Goal: Transaction & Acquisition: Obtain resource

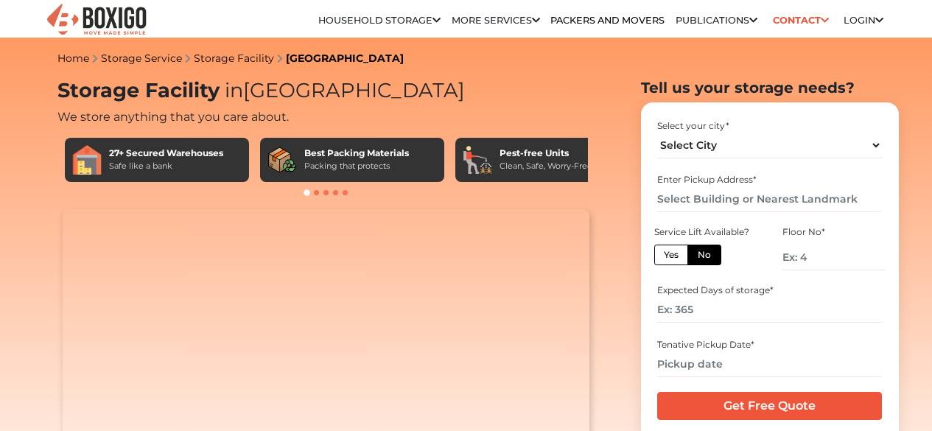
select select "[GEOGRAPHIC_DATA]"
click at [677, 206] on input "text" at bounding box center [769, 199] width 225 height 26
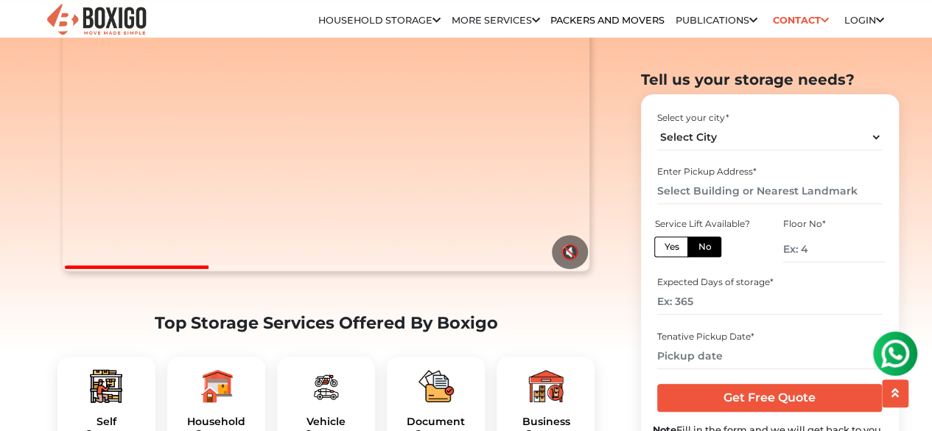
scroll to position [321, 0]
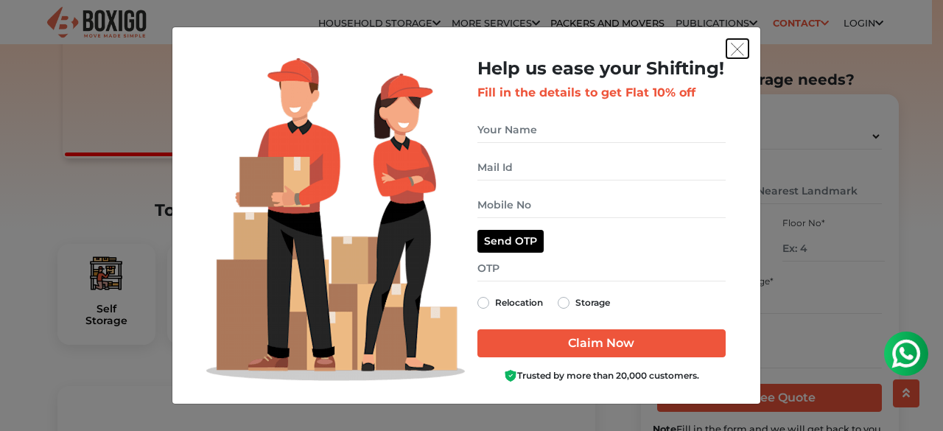
click at [734, 52] on img "get free quote dialog" at bounding box center [737, 49] width 13 height 13
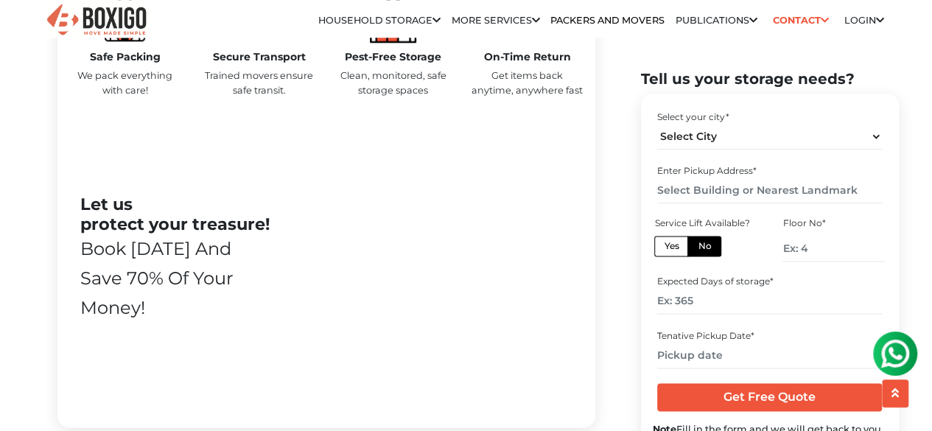
scroll to position [816, 0]
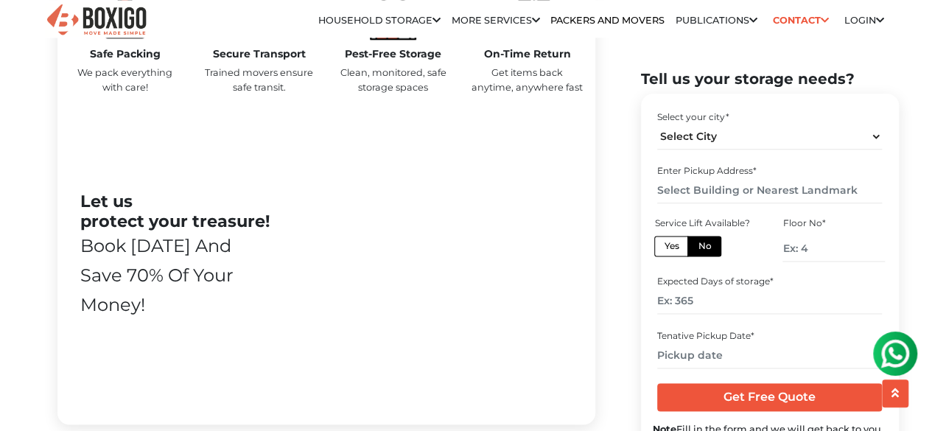
click at [895, 354] on img at bounding box center [895, 353] width 29 height 29
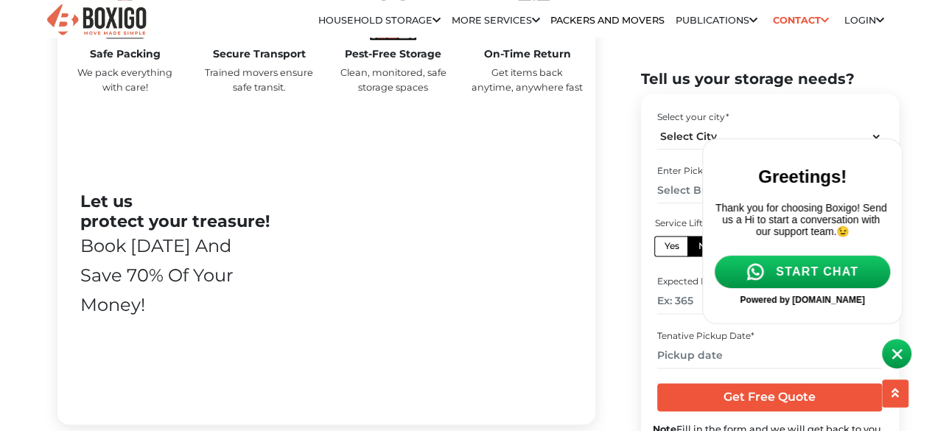
click at [810, 279] on span "START CHAT" at bounding box center [817, 271] width 83 height 13
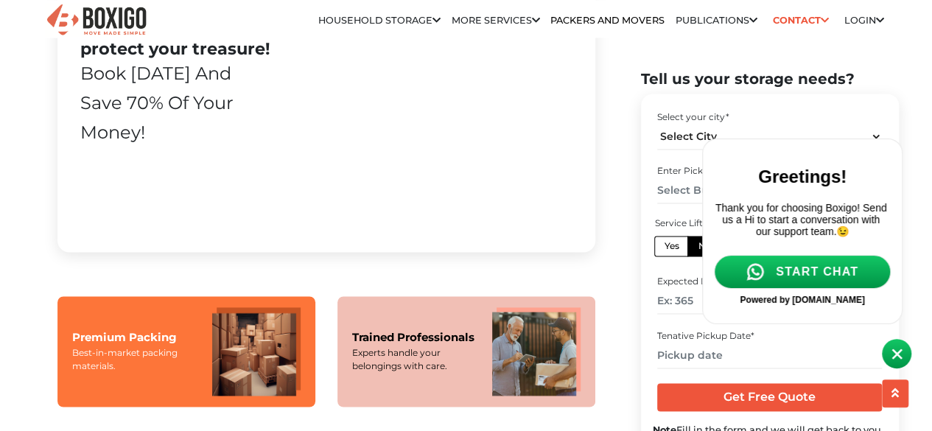
scroll to position [982, 0]
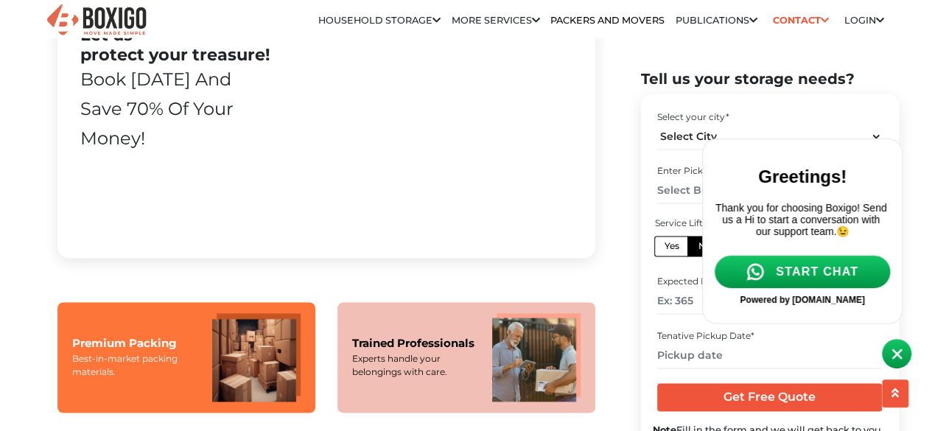
click at [897, 355] on img at bounding box center [897, 354] width 11 height 11
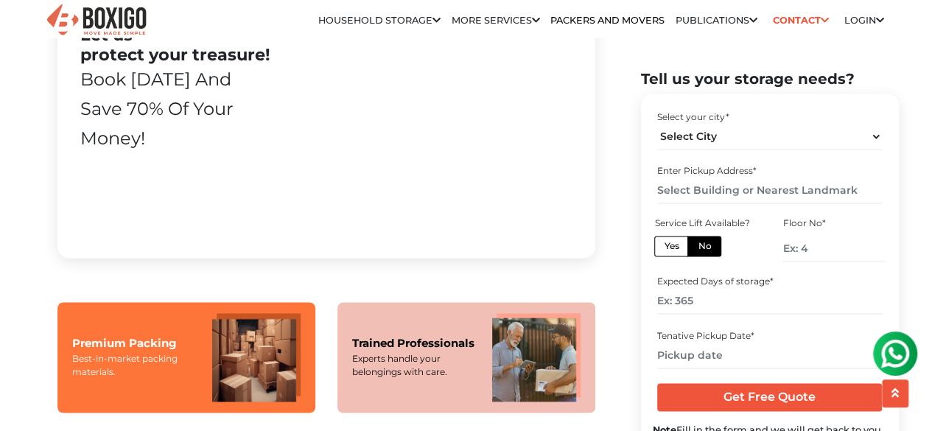
scroll to position [1183, 0]
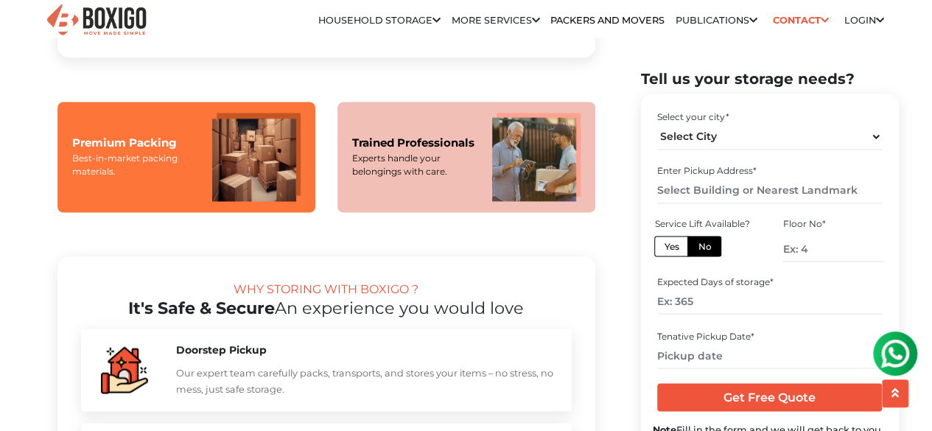
click at [688, 172] on div "Enter Pickup Address *" at bounding box center [769, 171] width 225 height 13
click at [668, 192] on input "text" at bounding box center [769, 191] width 225 height 26
type input "n"
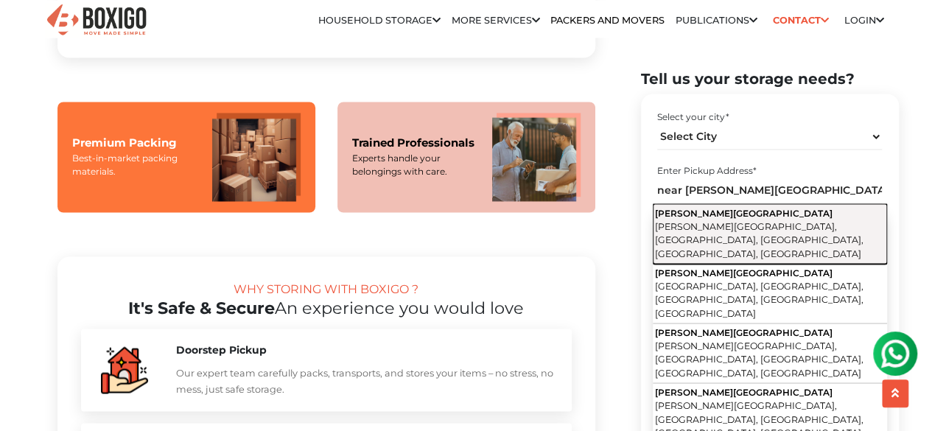
click at [758, 220] on span "[PERSON_NAME][GEOGRAPHIC_DATA], [GEOGRAPHIC_DATA], [GEOGRAPHIC_DATA], [GEOGRAPH…" at bounding box center [759, 239] width 209 height 38
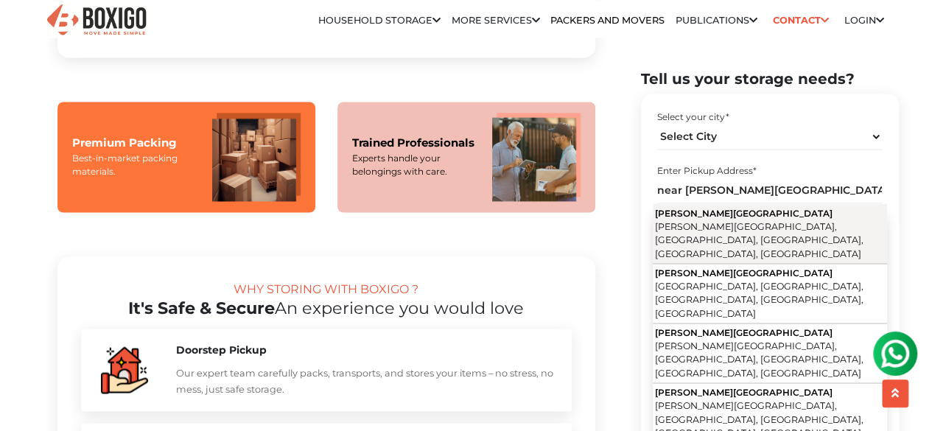
type input "[PERSON_NAME][GEOGRAPHIC_DATA], [PERSON_NAME][GEOGRAPHIC_DATA], [GEOGRAPHIC_DAT…"
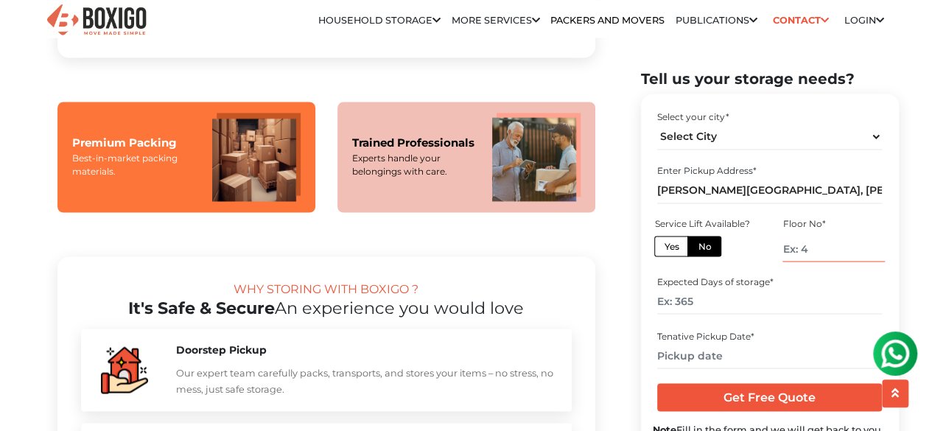
click at [789, 244] on input "number" at bounding box center [834, 249] width 102 height 26
click at [674, 245] on label "Yes" at bounding box center [671, 246] width 34 height 21
click at [674, 245] on input "Yes" at bounding box center [669, 245] width 10 height 10
radio input "true"
click at [696, 307] on input "number" at bounding box center [769, 302] width 225 height 26
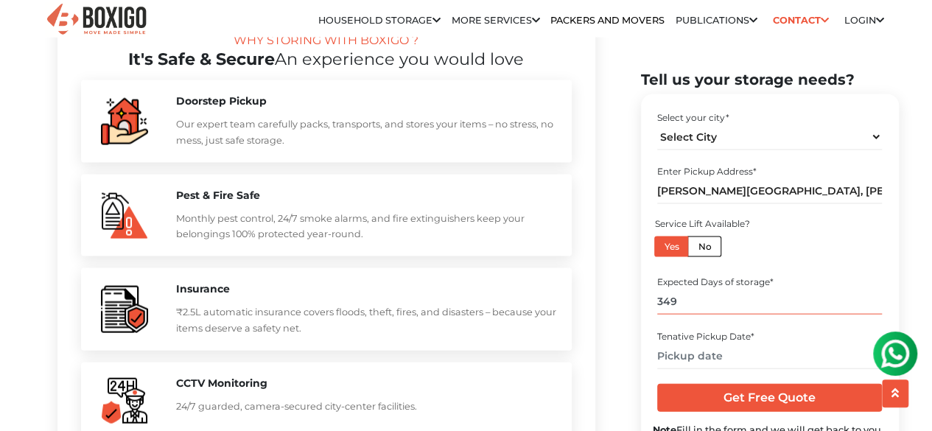
scroll to position [1432, 0]
type input "349"
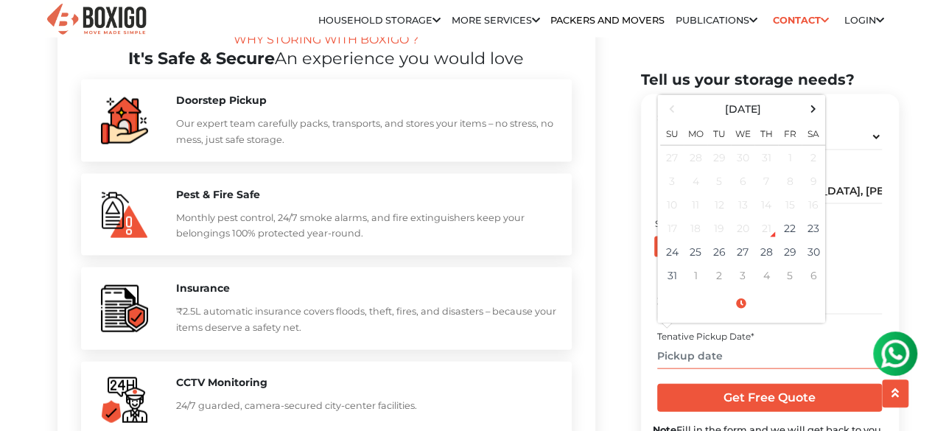
click at [669, 358] on input "text" at bounding box center [769, 356] width 225 height 26
click at [766, 250] on td "28" at bounding box center [767, 252] width 24 height 24
type input "08/28/2025 12:00 AM"
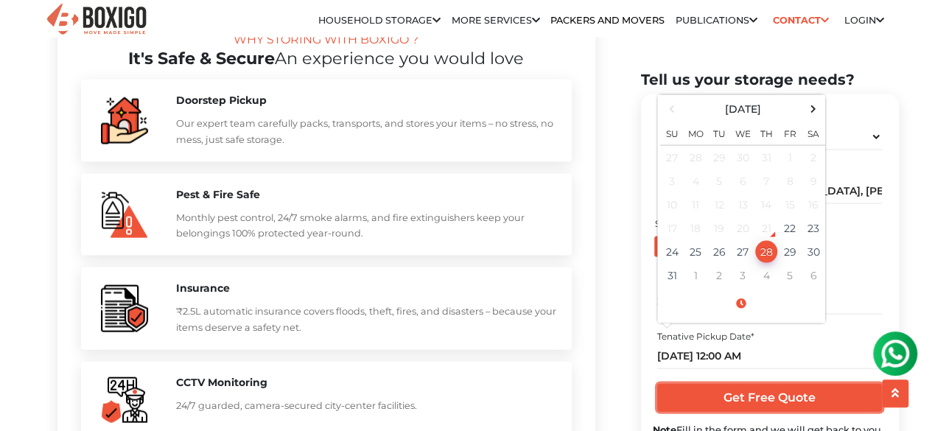
click at [787, 399] on input "Get Free Quote" at bounding box center [769, 398] width 225 height 28
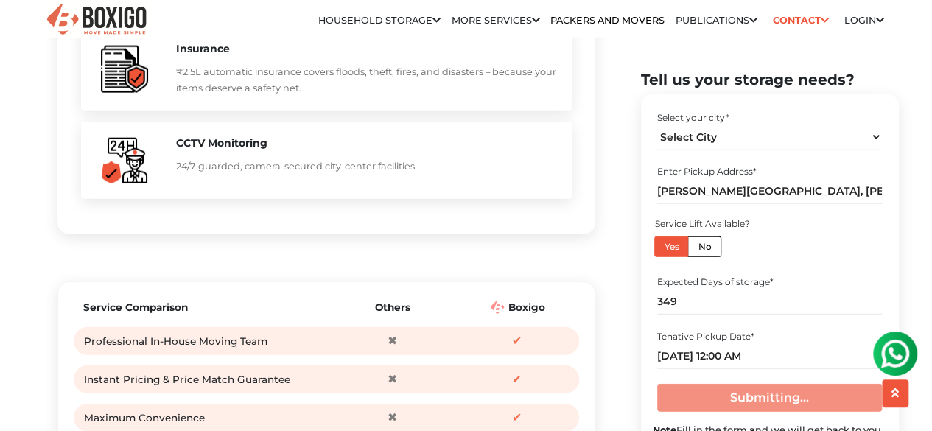
scroll to position [1672, 0]
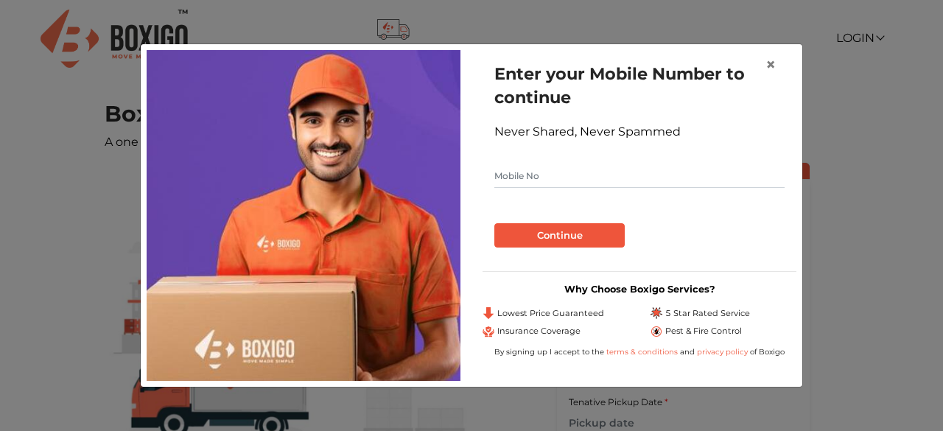
click at [497, 171] on input "text" at bounding box center [640, 176] width 290 height 24
type input "7588690434"
click at [551, 237] on button "Continue" at bounding box center [560, 235] width 130 height 25
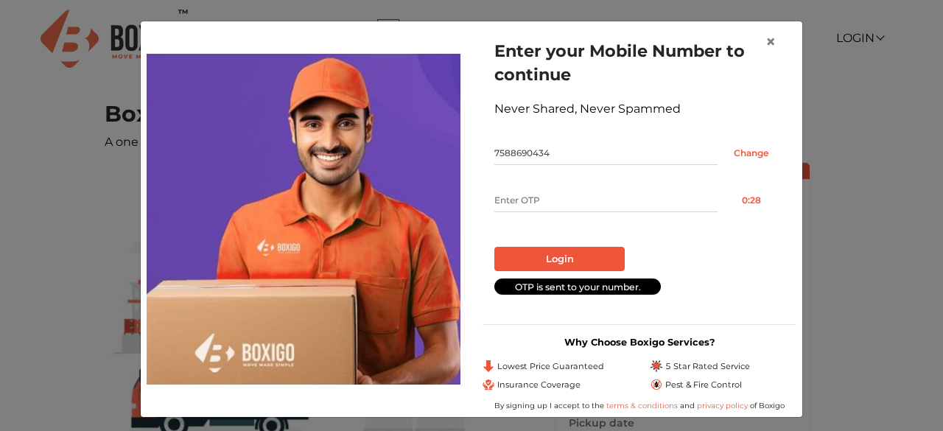
click at [498, 198] on input "text" at bounding box center [606, 201] width 223 height 24
type input "7961"
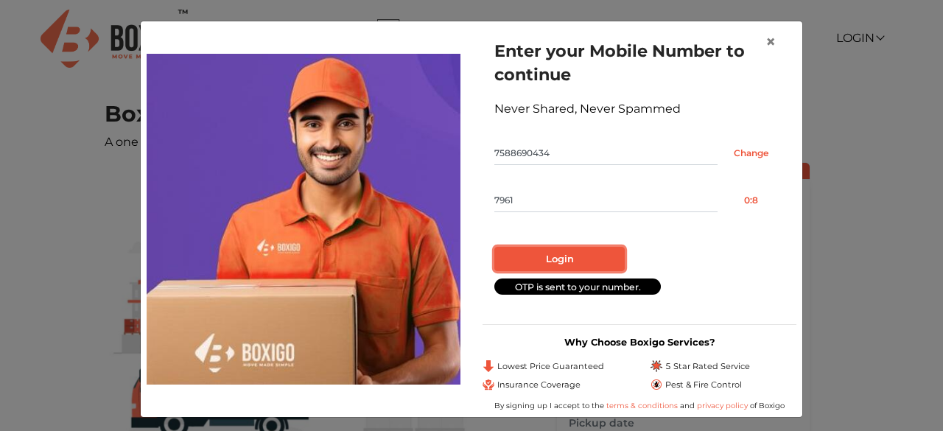
click at [550, 260] on button "Login" at bounding box center [560, 259] width 130 height 25
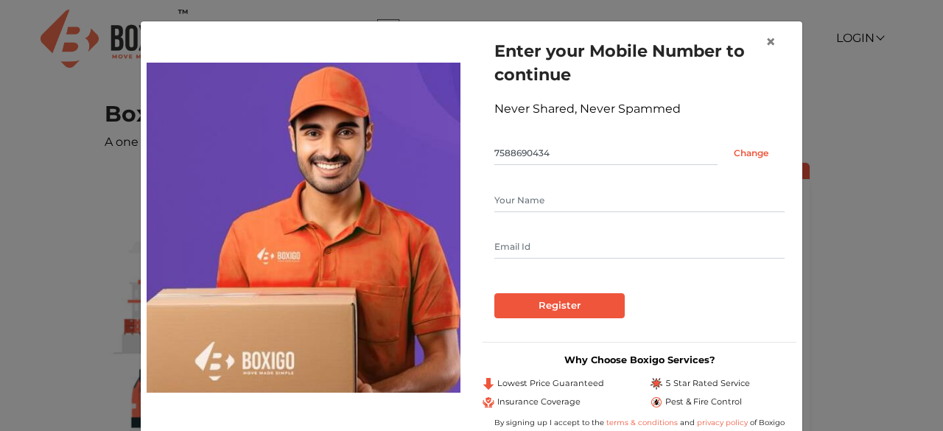
click at [495, 205] on input "text" at bounding box center [640, 201] width 290 height 24
type input "[PERSON_NAME]"
click at [495, 248] on input "text" at bounding box center [640, 247] width 290 height 24
type input "[EMAIL_ADDRESS][DOMAIN_NAME]"
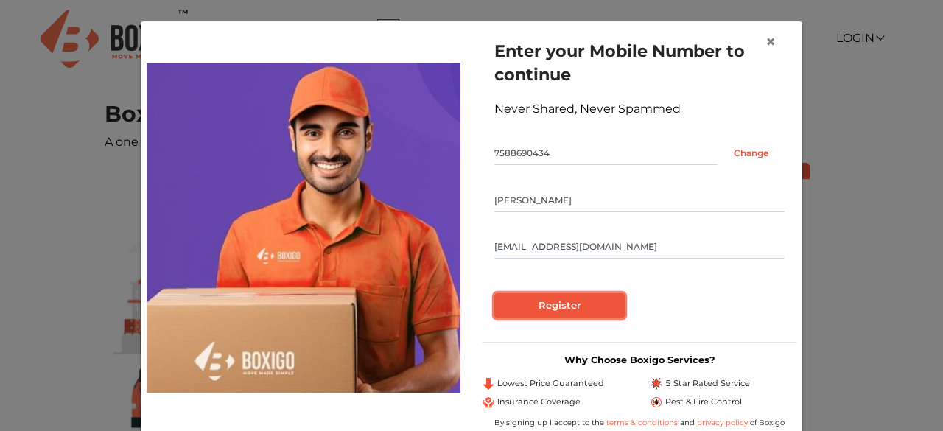
click at [556, 316] on input "Register" at bounding box center [560, 305] width 130 height 25
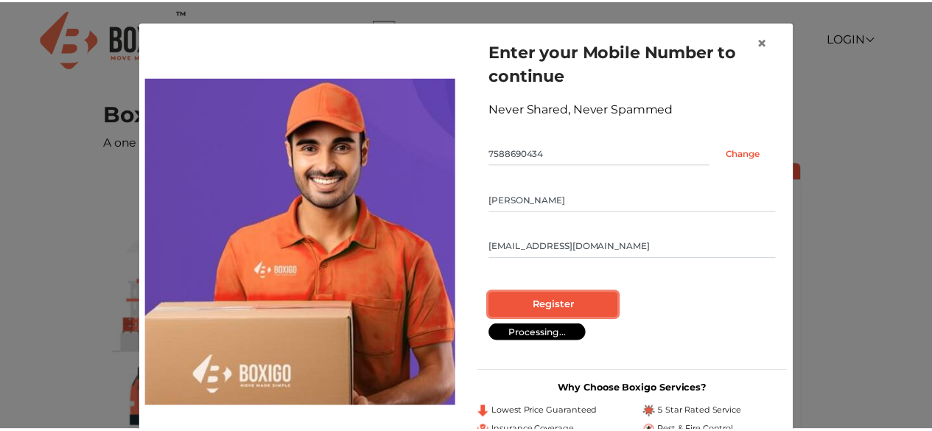
scroll to position [52, 0]
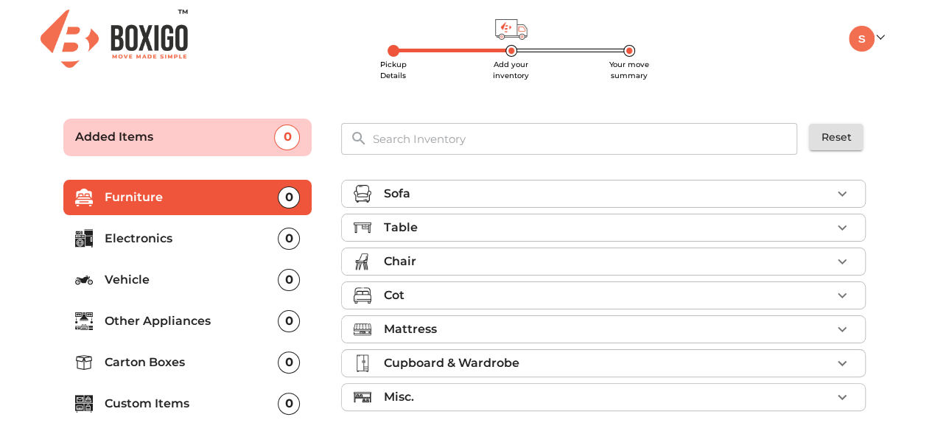
scroll to position [71, 0]
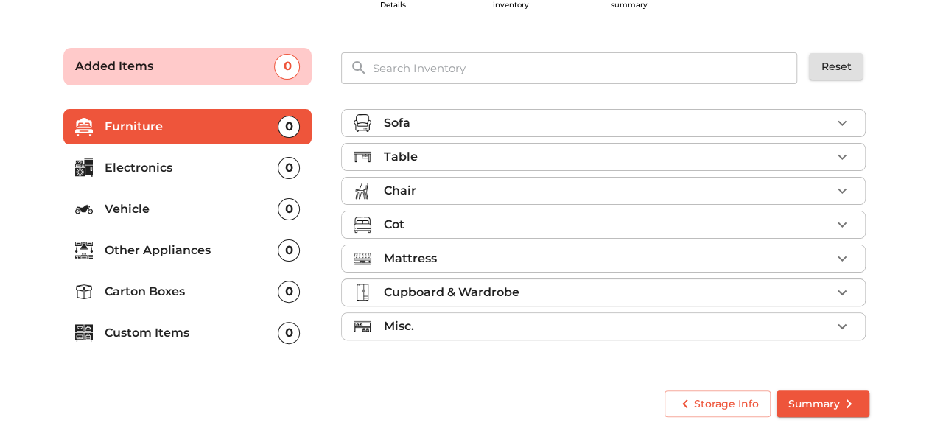
click at [433, 116] on div "Sofa" at bounding box center [607, 123] width 448 height 18
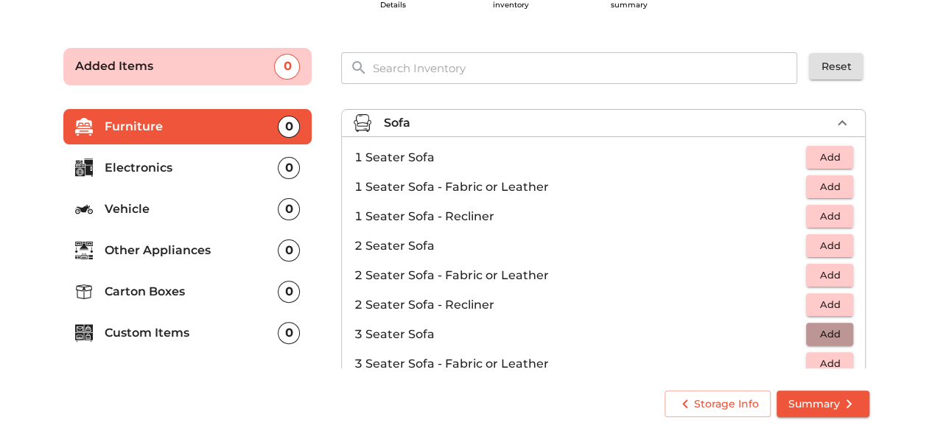
click at [830, 329] on span "Add" at bounding box center [830, 334] width 32 height 17
click at [315, 377] on div "Storage Info Summary" at bounding box center [467, 404] width 836 height 57
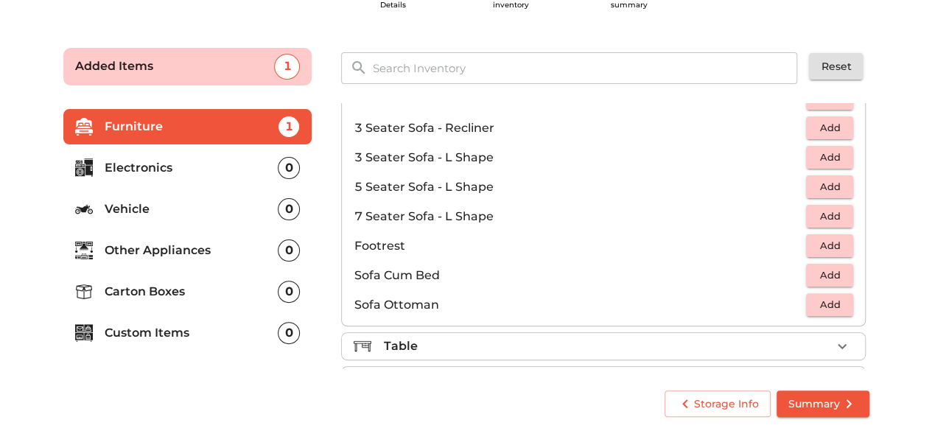
scroll to position [295, 0]
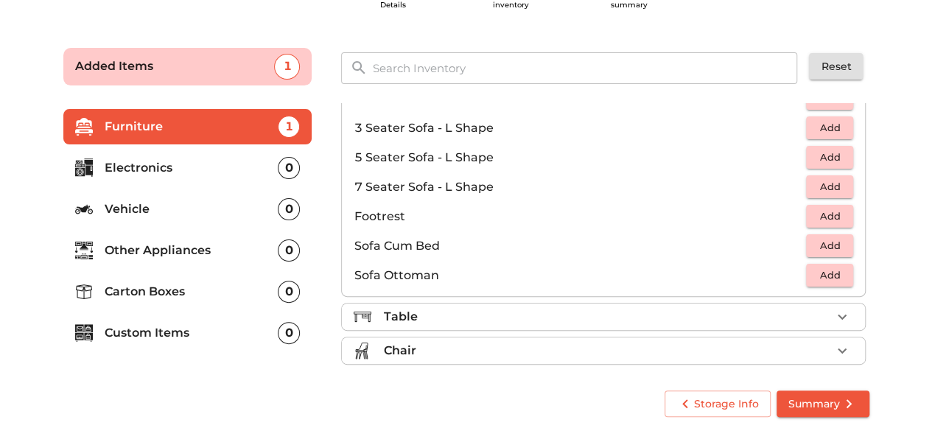
click at [819, 316] on div "Table" at bounding box center [607, 317] width 448 height 18
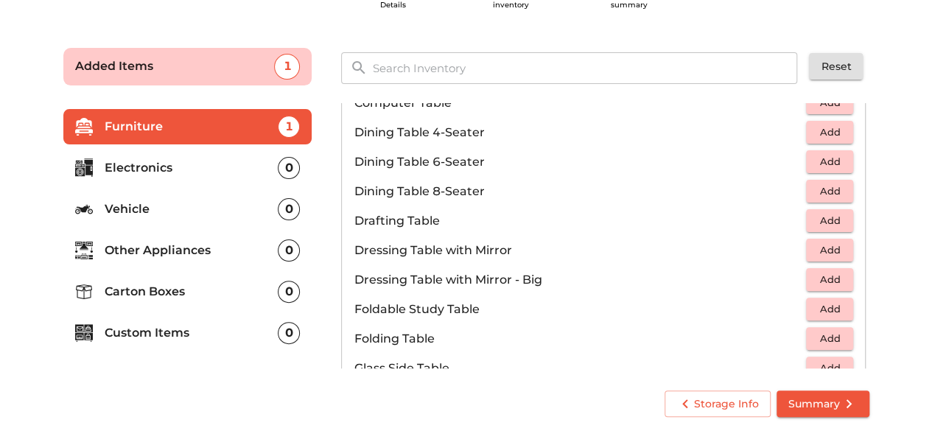
click at [426, 161] on p "Dining Table 6-Seater" at bounding box center [580, 162] width 453 height 18
click at [825, 158] on span "Add" at bounding box center [830, 161] width 32 height 17
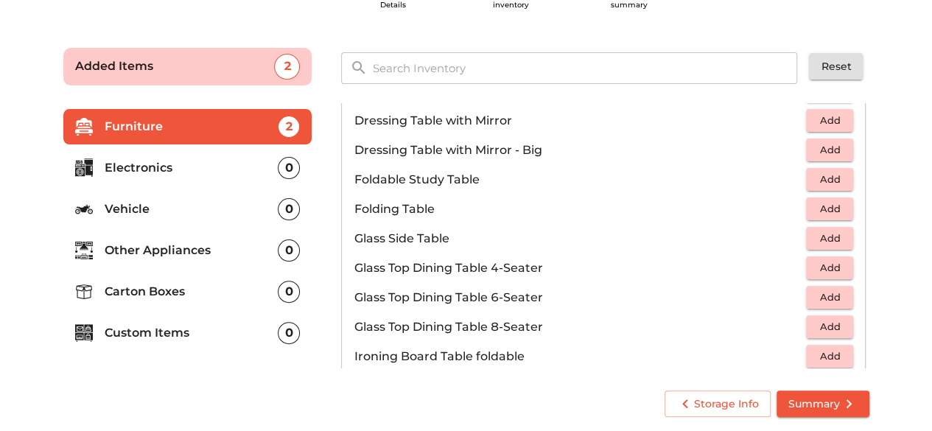
scroll to position [442, 0]
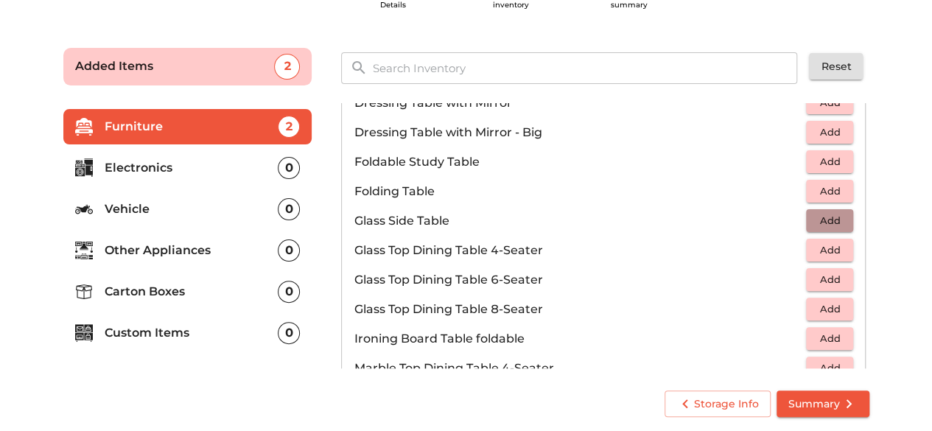
click at [823, 219] on span "Add" at bounding box center [830, 220] width 32 height 17
click at [817, 248] on span "Add" at bounding box center [830, 250] width 32 height 17
click at [825, 130] on span "Add" at bounding box center [830, 132] width 32 height 17
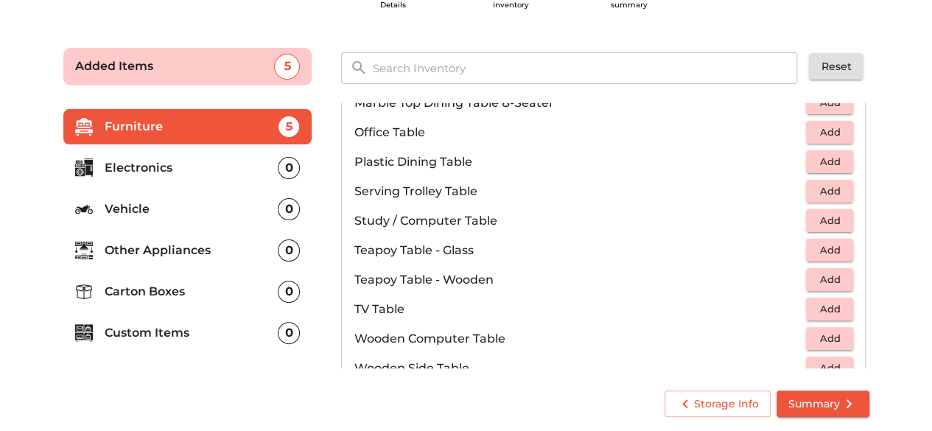
scroll to position [796, 0]
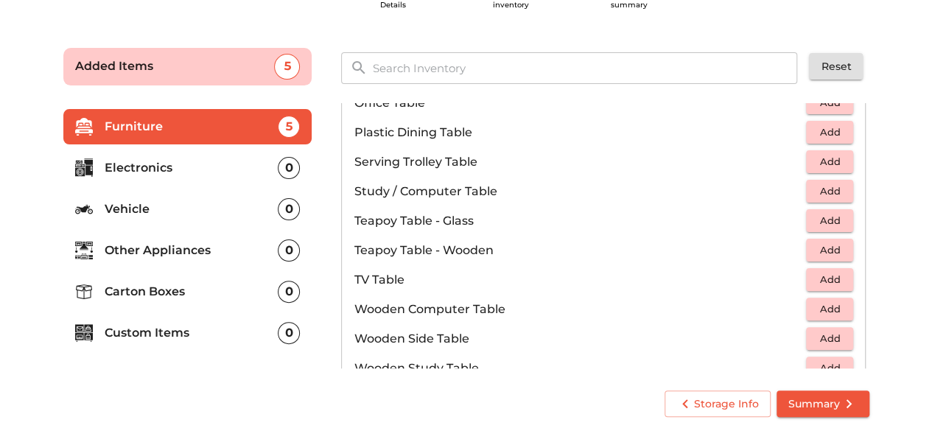
click at [830, 191] on span "Add" at bounding box center [830, 191] width 32 height 17
click at [818, 276] on span "Add" at bounding box center [830, 279] width 32 height 17
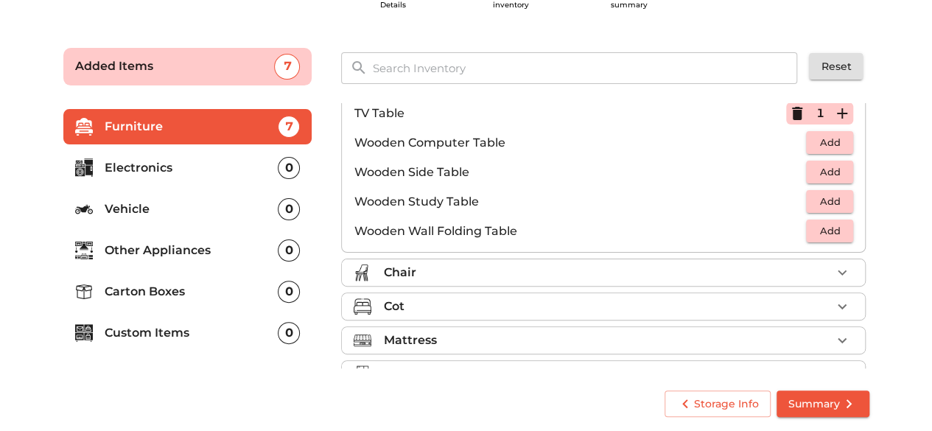
scroll to position [1021, 0]
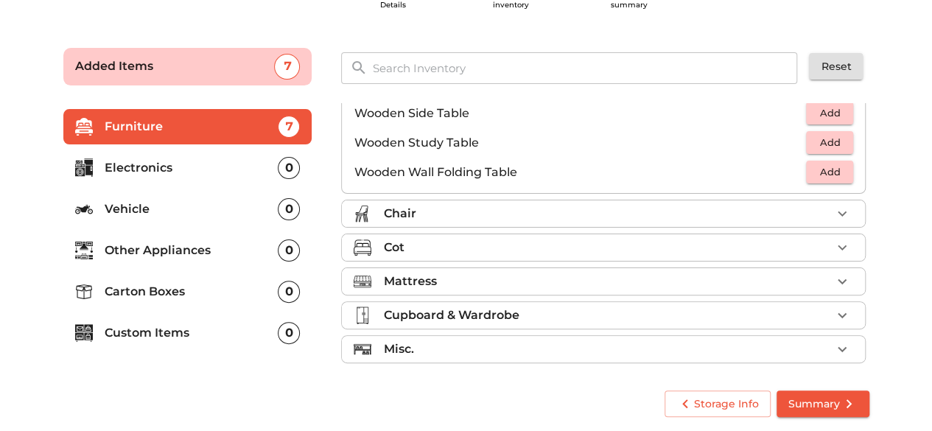
click at [834, 206] on icon "button" at bounding box center [843, 214] width 18 height 18
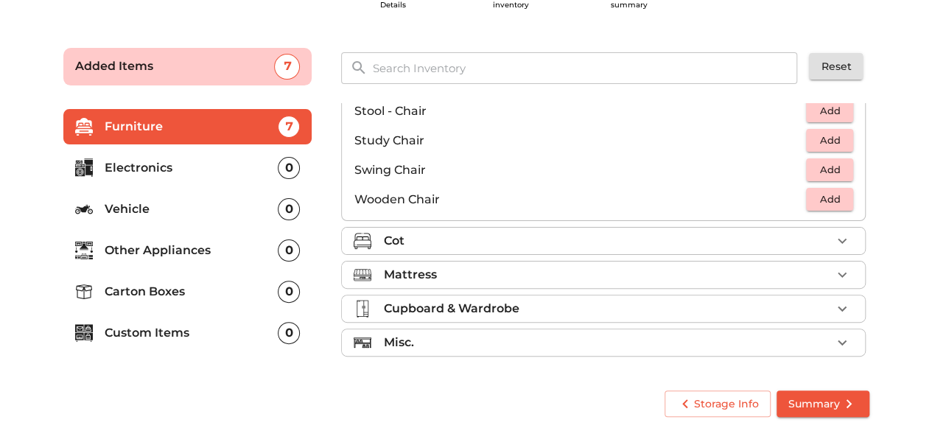
scroll to position [612, 0]
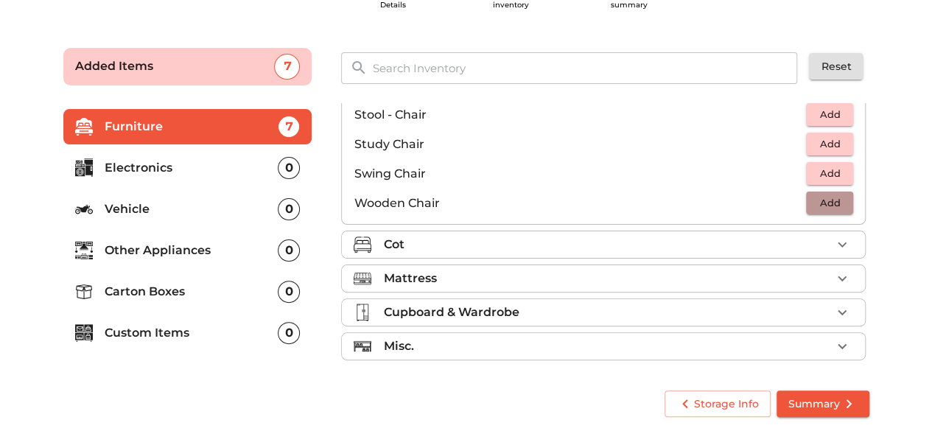
click at [824, 198] on span "Add" at bounding box center [830, 203] width 32 height 17
click at [828, 166] on span "Add" at bounding box center [830, 173] width 32 height 17
click at [824, 108] on span "Add" at bounding box center [830, 114] width 32 height 17
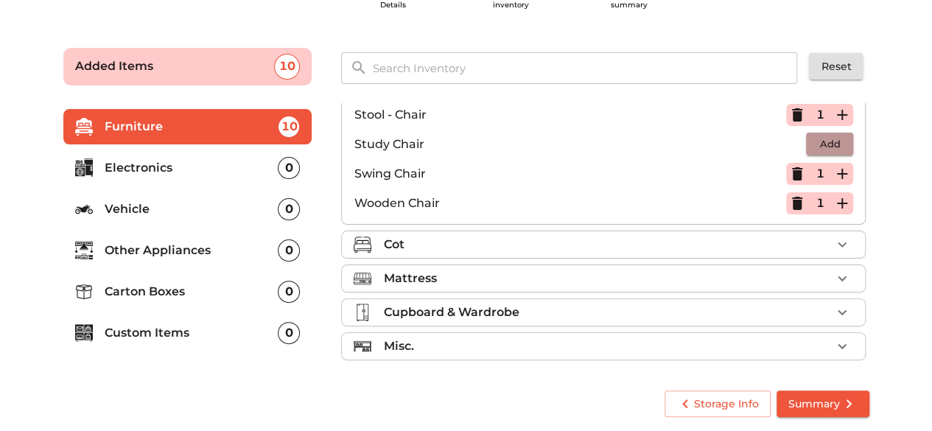
click at [820, 144] on span "Add" at bounding box center [830, 144] width 32 height 17
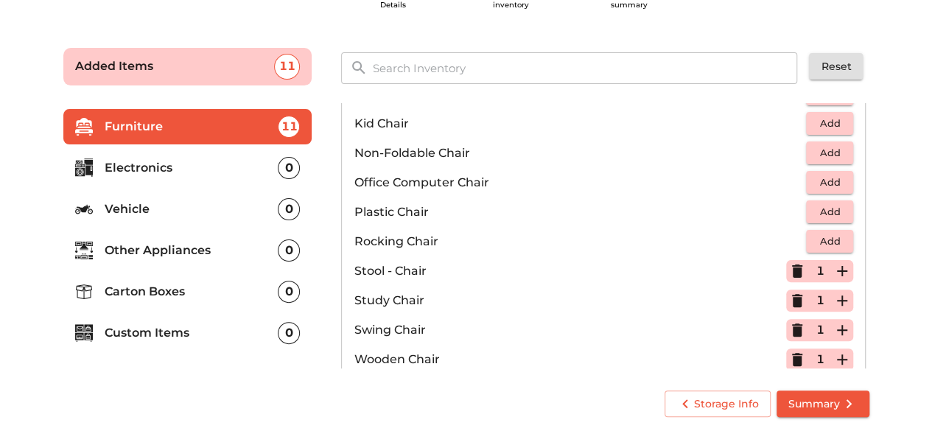
scroll to position [455, 0]
click at [831, 146] on span "Add" at bounding box center [830, 153] width 32 height 17
click at [821, 180] on span "Add" at bounding box center [830, 183] width 32 height 17
click at [820, 212] on span "Add" at bounding box center [830, 212] width 32 height 17
click at [821, 246] on span "Add" at bounding box center [830, 242] width 32 height 17
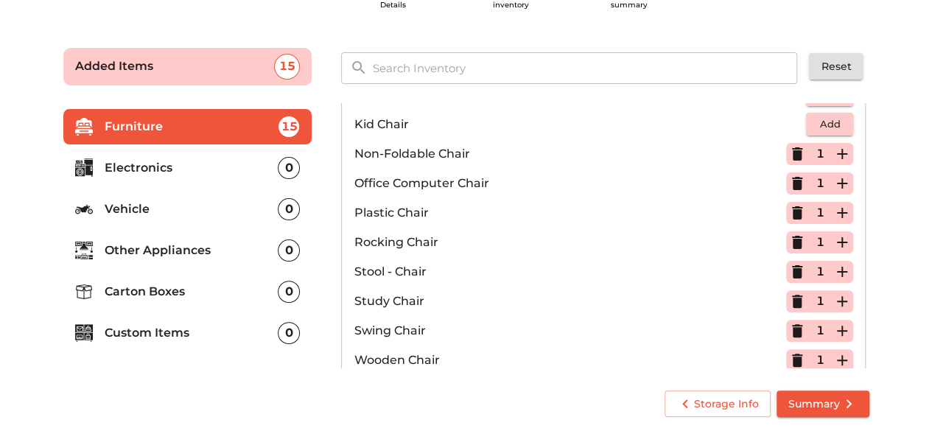
scroll to position [612, 0]
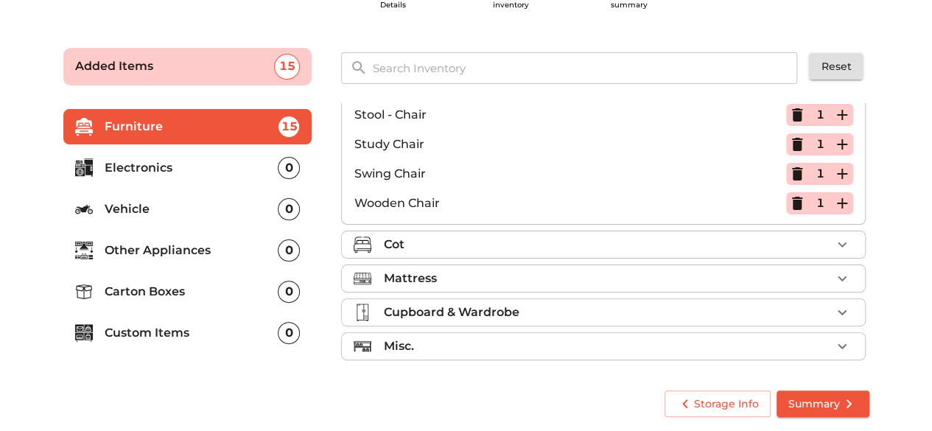
click at [772, 241] on div "Cot" at bounding box center [607, 245] width 448 height 18
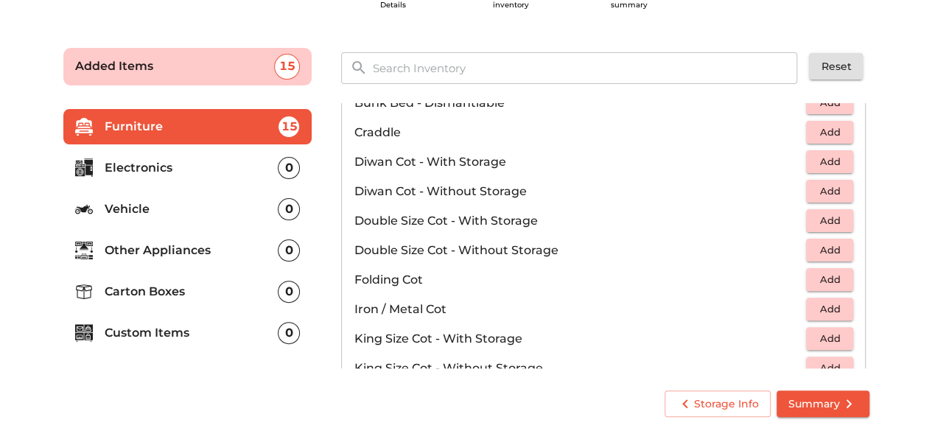
scroll to position [106, 0]
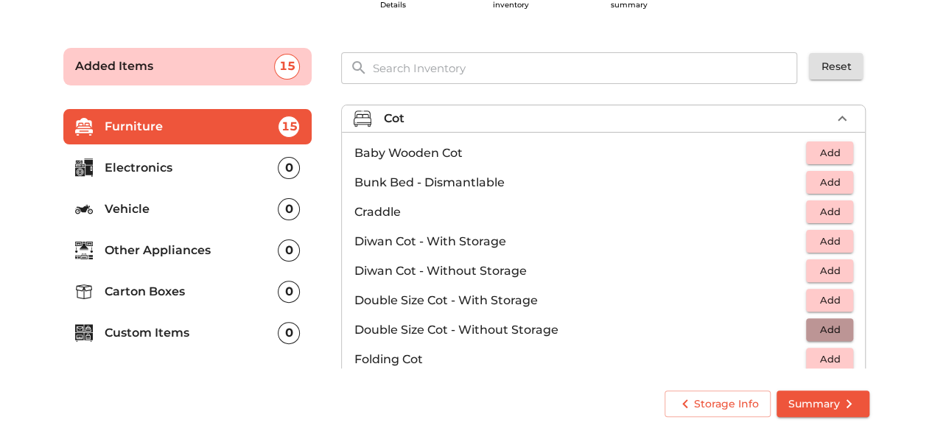
click at [819, 324] on span "Add" at bounding box center [830, 329] width 32 height 17
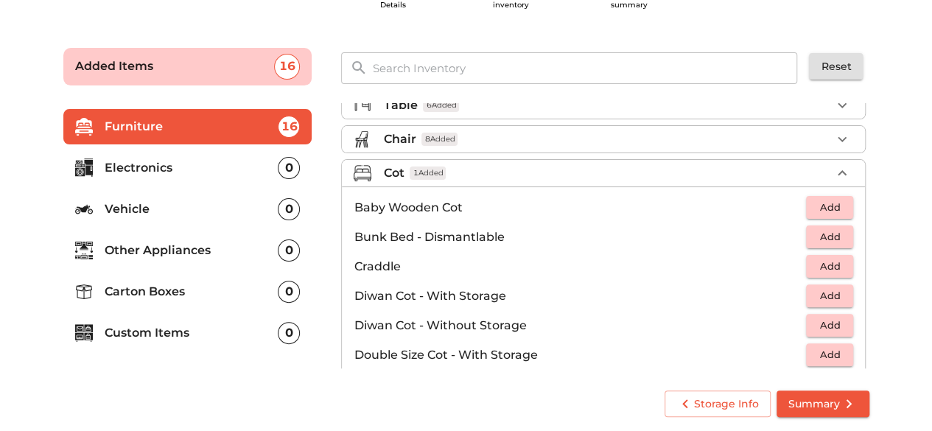
scroll to position [49, 0]
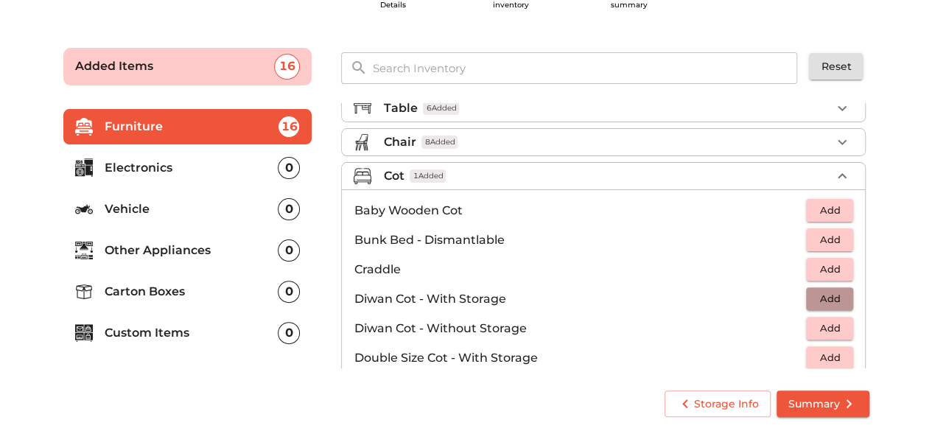
click at [820, 294] on span "Add" at bounding box center [830, 298] width 32 height 17
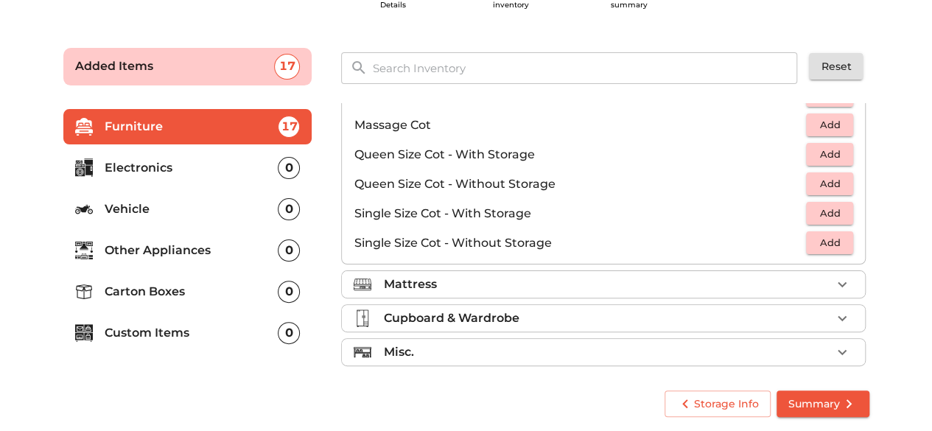
scroll to position [460, 0]
click at [761, 278] on div "Mattress" at bounding box center [607, 283] width 448 height 18
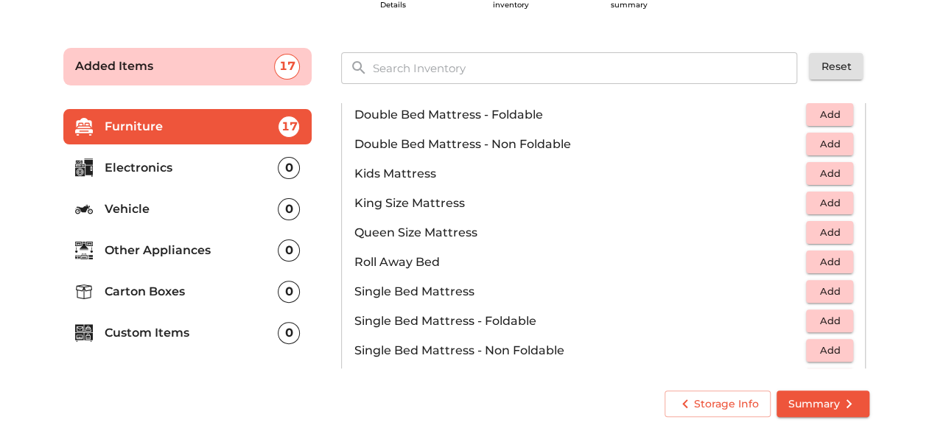
scroll to position [164, 0]
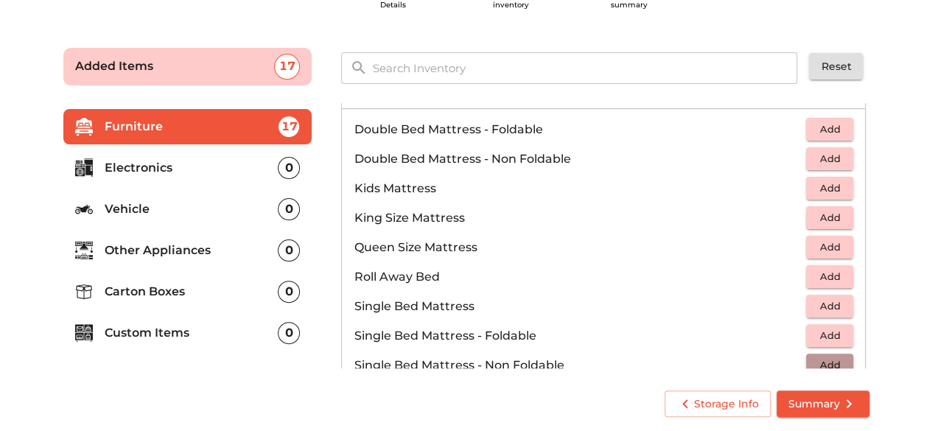
click at [818, 360] on span "Add" at bounding box center [830, 365] width 32 height 17
click at [820, 328] on span "Add" at bounding box center [830, 335] width 32 height 17
click at [820, 304] on span "Add" at bounding box center [830, 306] width 32 height 17
click at [825, 270] on span "Add" at bounding box center [830, 276] width 32 height 17
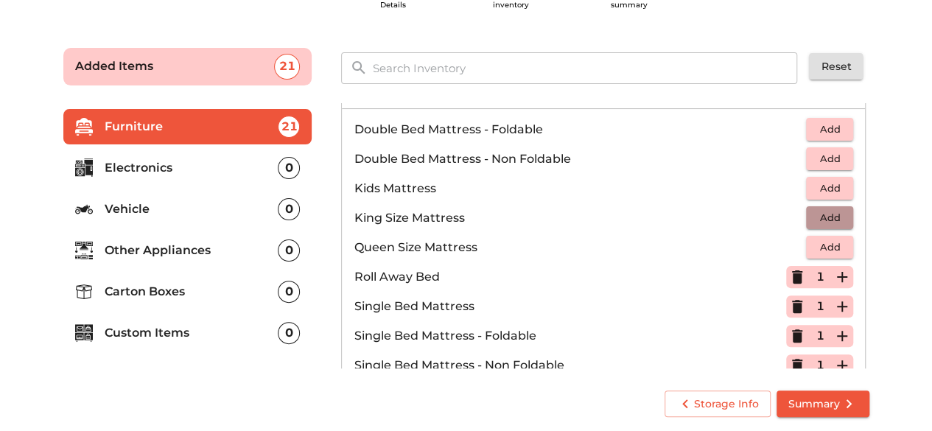
click at [820, 209] on span "Add" at bounding box center [830, 217] width 32 height 17
click at [814, 124] on span "Add" at bounding box center [830, 129] width 32 height 17
click at [837, 127] on icon "button" at bounding box center [842, 130] width 10 height 10
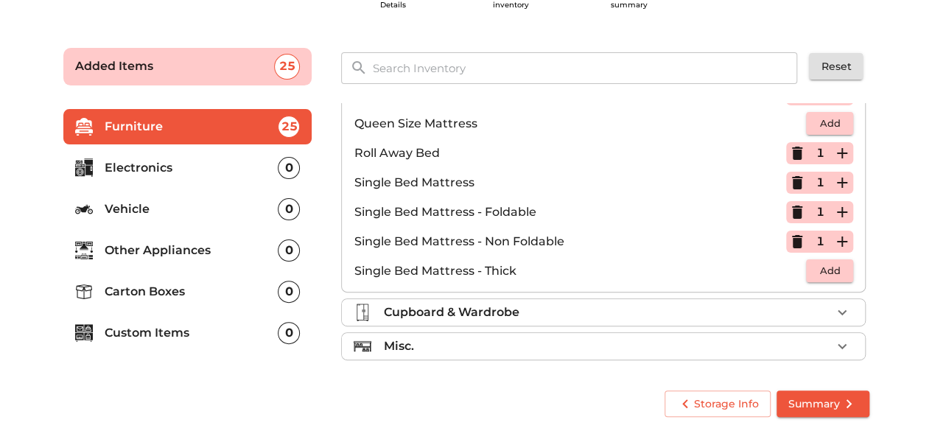
click at [603, 306] on div "Cupboard & Wardrobe" at bounding box center [607, 313] width 448 height 18
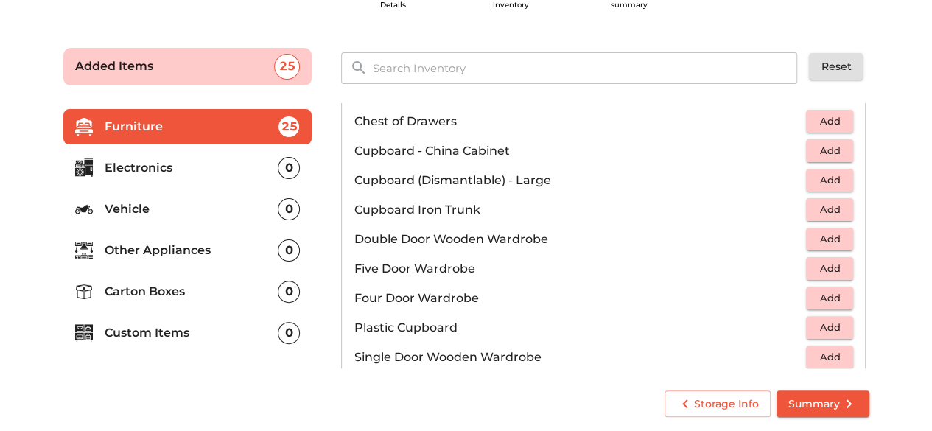
scroll to position [205, 0]
click at [820, 119] on span "Add" at bounding box center [830, 121] width 32 height 17
click at [837, 117] on icon "button" at bounding box center [843, 122] width 18 height 18
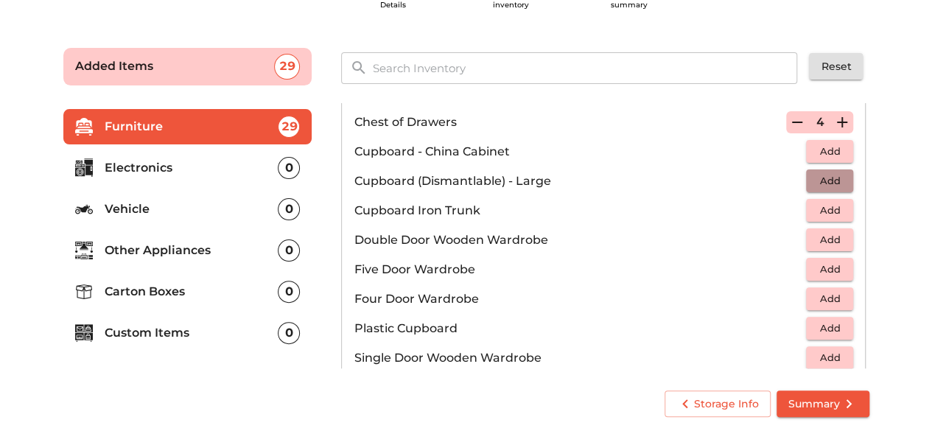
click at [817, 178] on span "Add" at bounding box center [830, 180] width 32 height 17
click at [834, 175] on icon "button" at bounding box center [843, 181] width 18 height 18
click at [789, 175] on icon "button" at bounding box center [798, 181] width 18 height 18
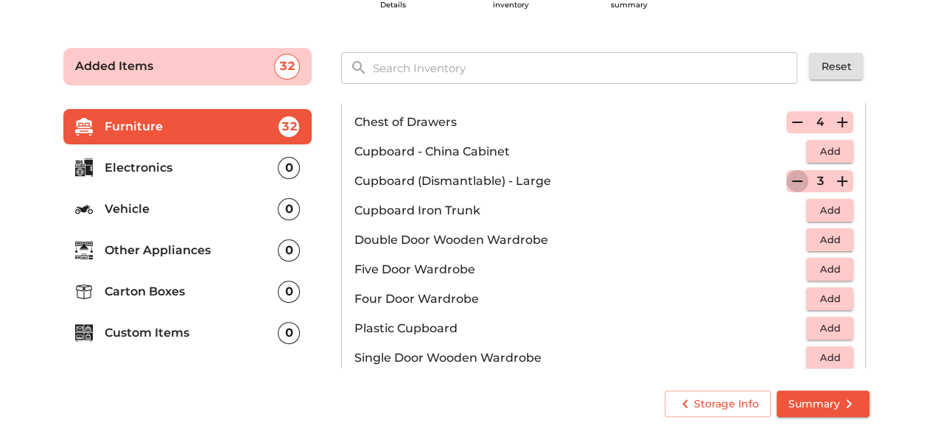
click at [789, 175] on icon "button" at bounding box center [798, 181] width 18 height 18
click at [820, 209] on span "Add" at bounding box center [830, 210] width 32 height 17
click at [838, 206] on icon "button" at bounding box center [843, 211] width 18 height 18
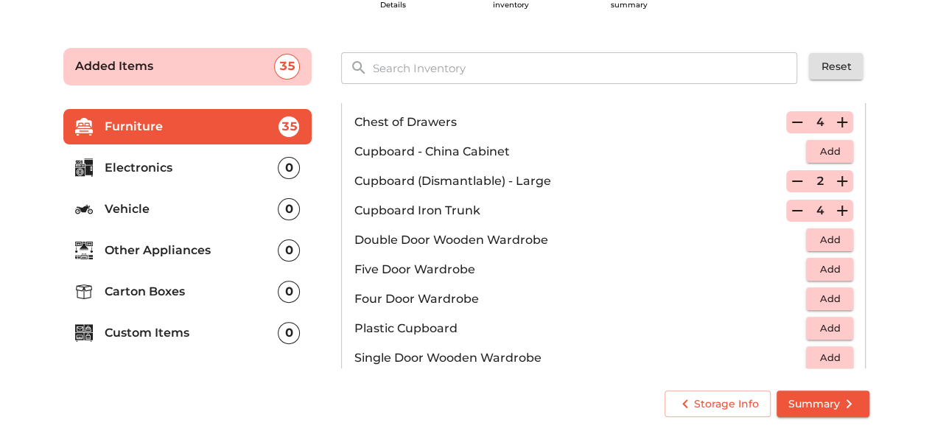
click at [838, 206] on icon "button" at bounding box center [843, 211] width 18 height 18
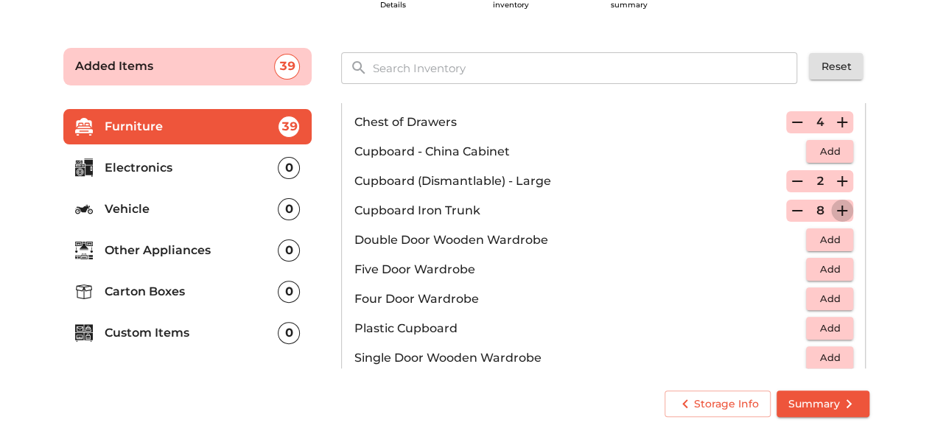
click at [838, 206] on icon "button" at bounding box center [843, 211] width 18 height 18
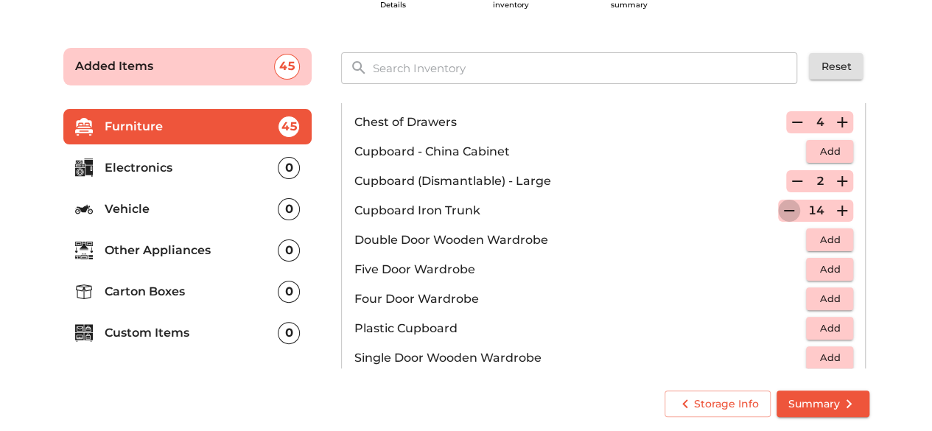
click at [780, 206] on icon "button" at bounding box center [789, 211] width 18 height 18
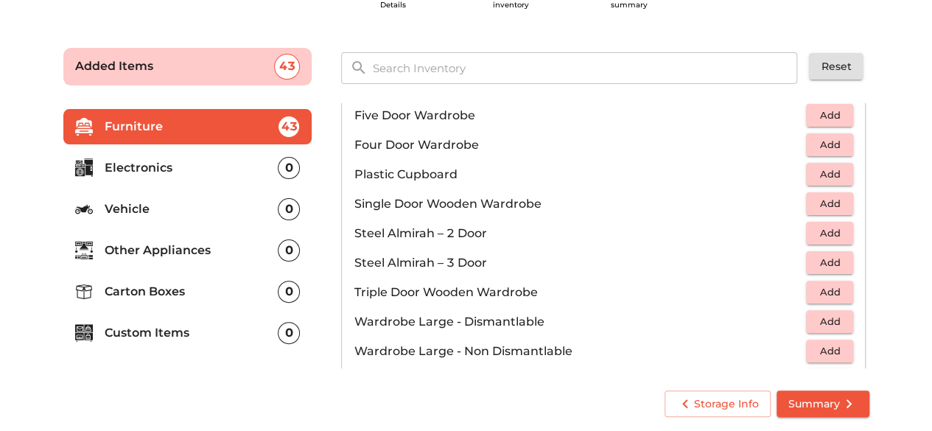
scroll to position [494, 0]
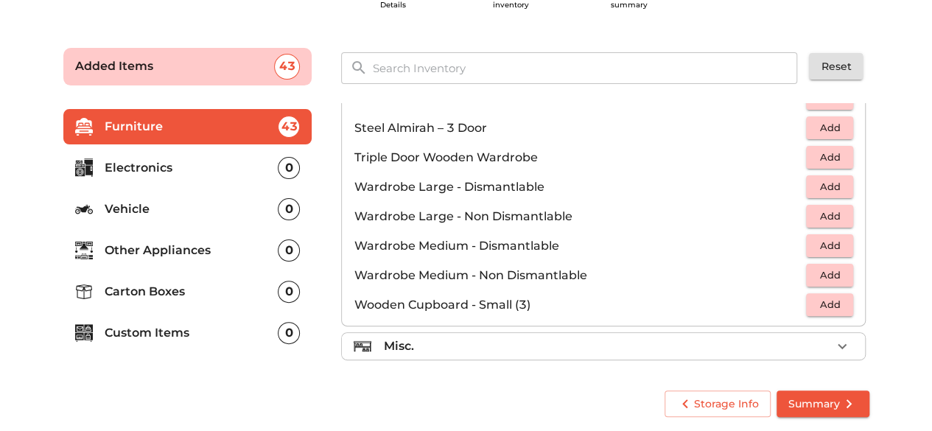
click at [814, 338] on div "Misc." at bounding box center [607, 347] width 448 height 18
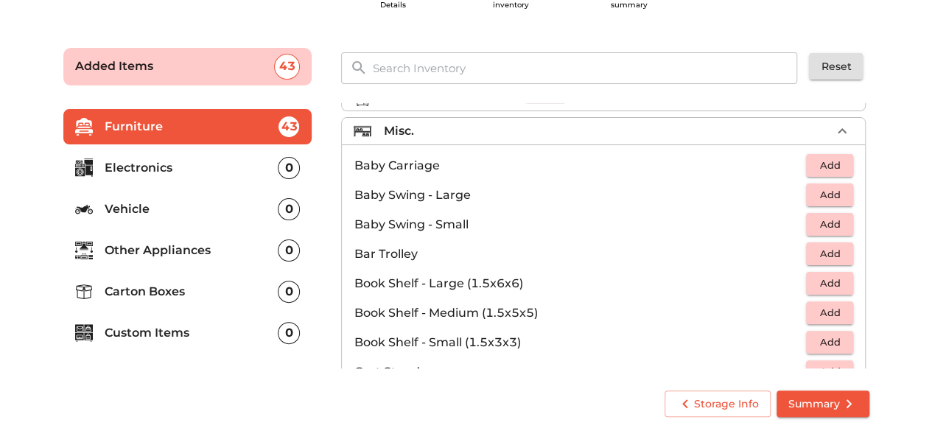
scroll to position [197, 0]
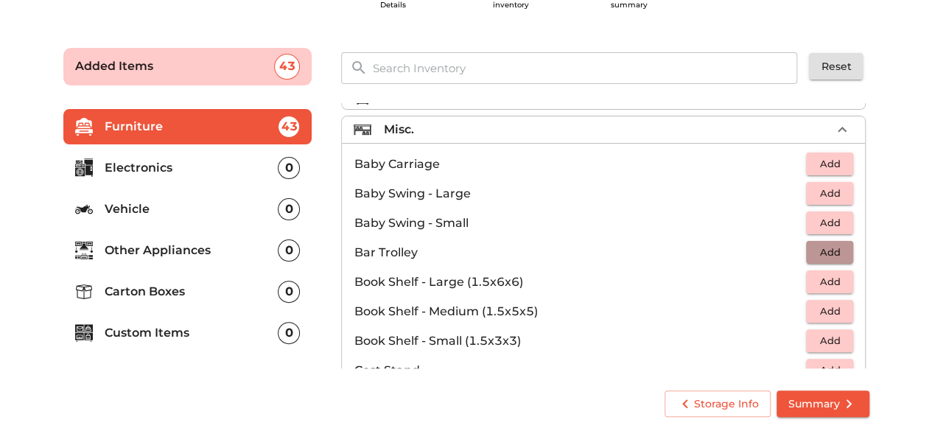
click at [817, 244] on span "Add" at bounding box center [830, 252] width 32 height 17
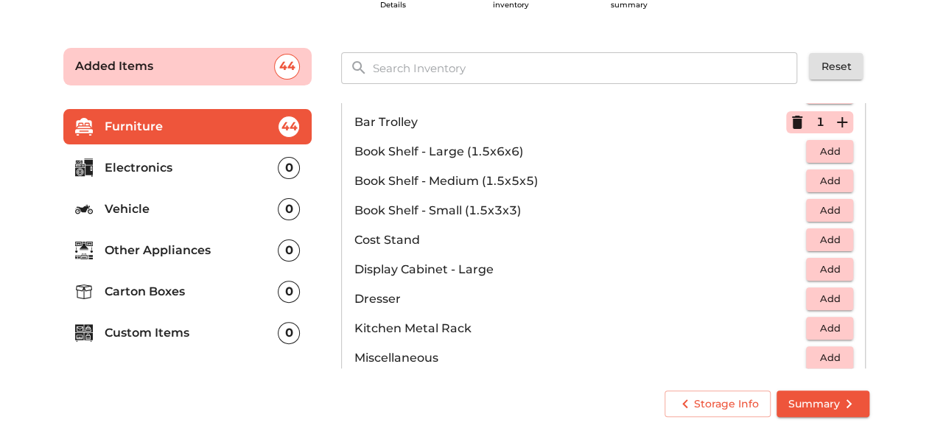
scroll to position [338, 0]
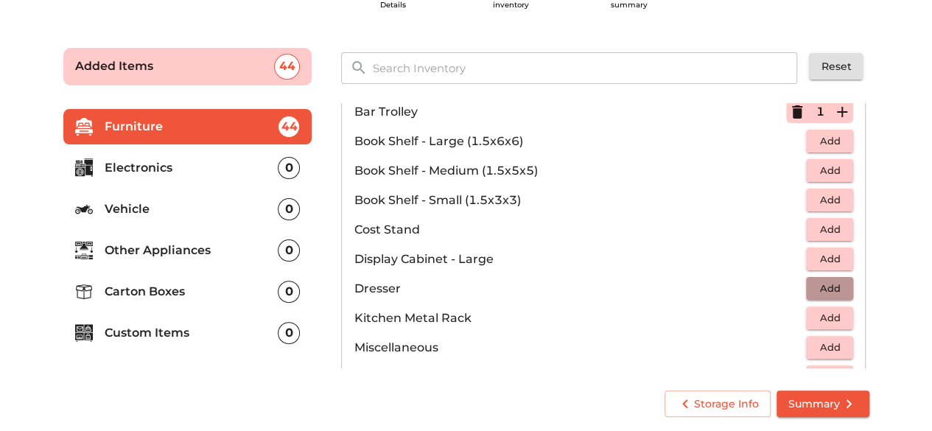
click at [825, 282] on span "Add" at bounding box center [830, 288] width 32 height 17
click at [823, 310] on span "Add" at bounding box center [830, 318] width 32 height 17
click at [824, 341] on span "Add" at bounding box center [830, 347] width 32 height 17
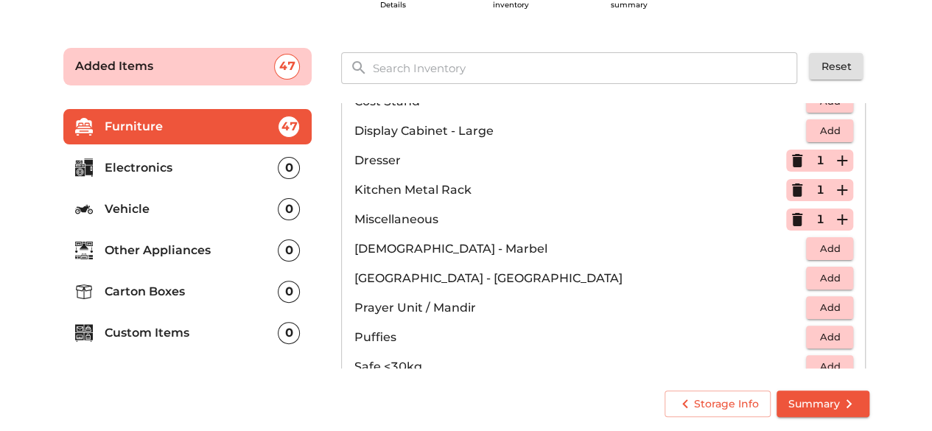
scroll to position [477, 0]
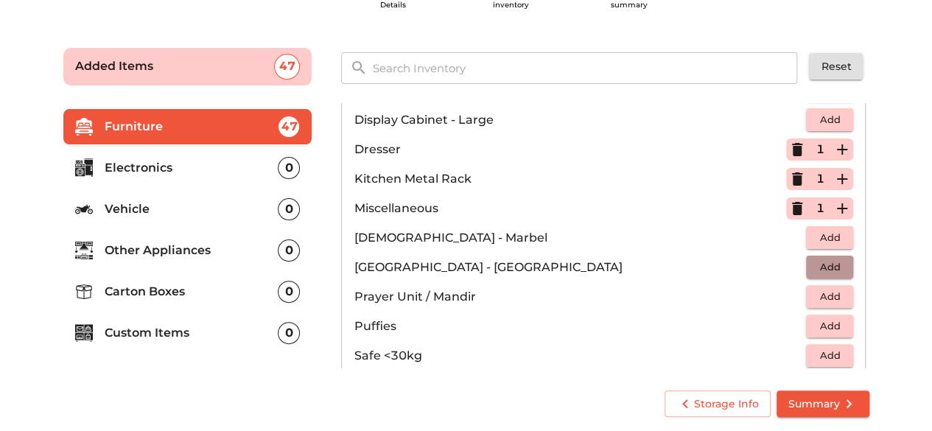
click at [824, 262] on span "Add" at bounding box center [830, 267] width 32 height 17
click at [826, 324] on span "Add" at bounding box center [830, 326] width 32 height 17
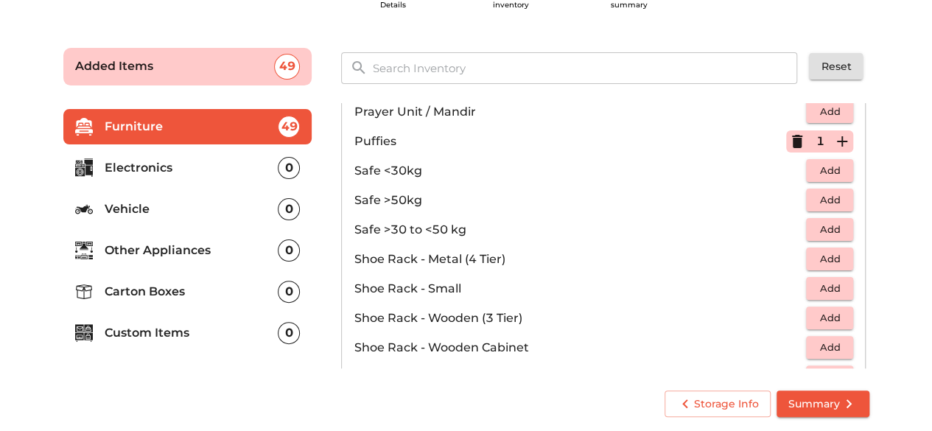
scroll to position [703, 0]
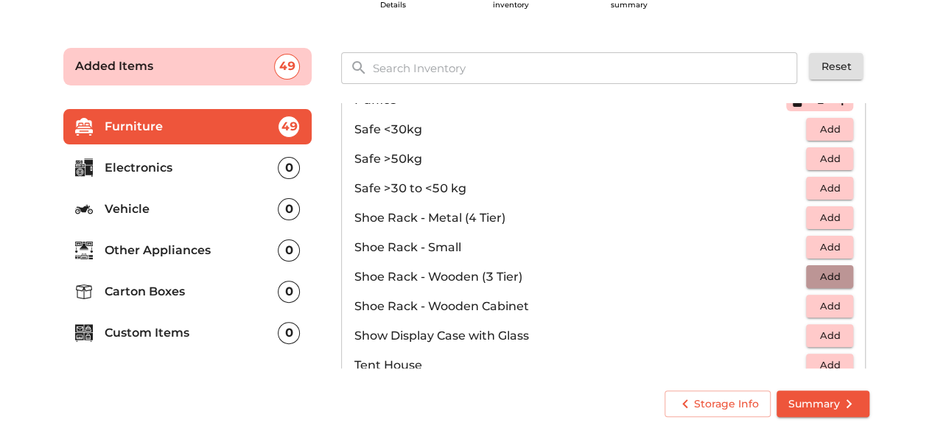
click at [823, 271] on span "Add" at bounding box center [830, 276] width 32 height 17
click at [830, 240] on span "Add" at bounding box center [830, 247] width 32 height 17
click at [825, 300] on span "Add" at bounding box center [830, 306] width 32 height 17
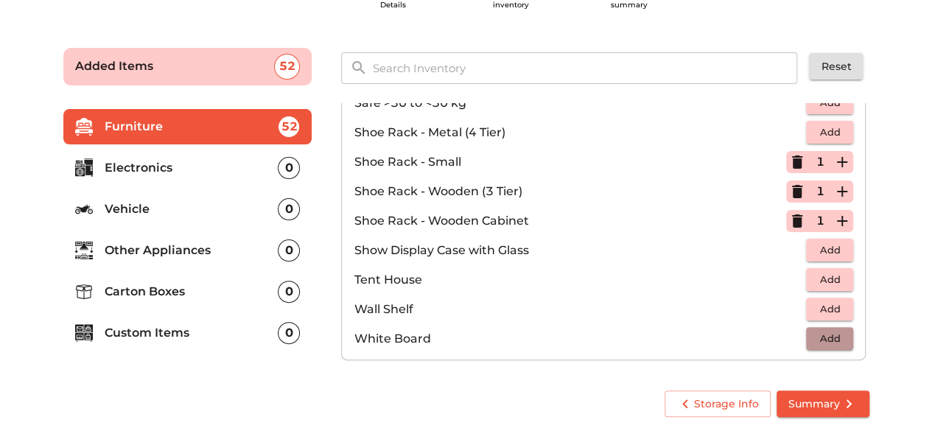
click at [823, 334] on span "Add" at bounding box center [830, 338] width 32 height 17
click at [812, 402] on span "Summary" at bounding box center [823, 404] width 69 height 18
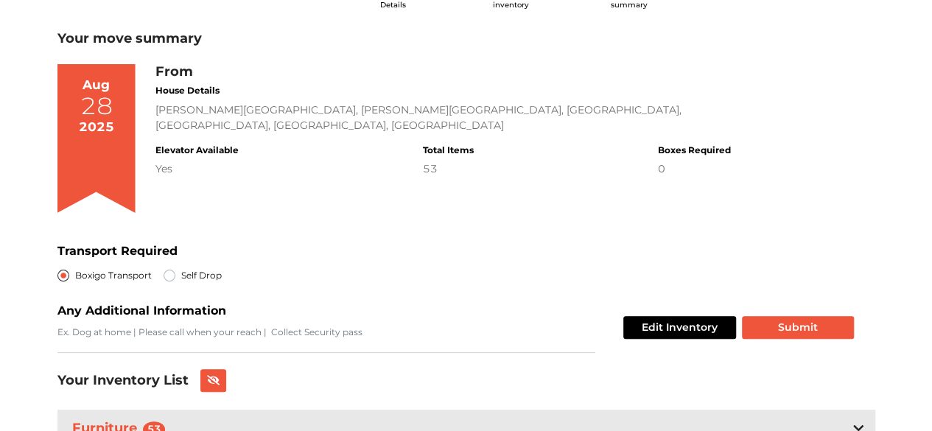
click at [181, 279] on label "Self Drop" at bounding box center [201, 276] width 41 height 18
click at [167, 279] on input "Self Drop" at bounding box center [170, 274] width 12 height 15
radio input "true"
radio input "false"
click at [797, 324] on button "Submit" at bounding box center [798, 327] width 112 height 23
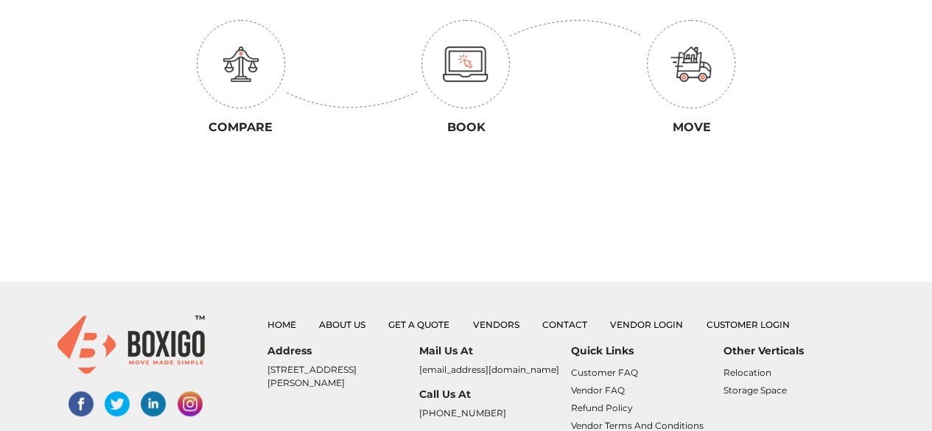
scroll to position [343, 0]
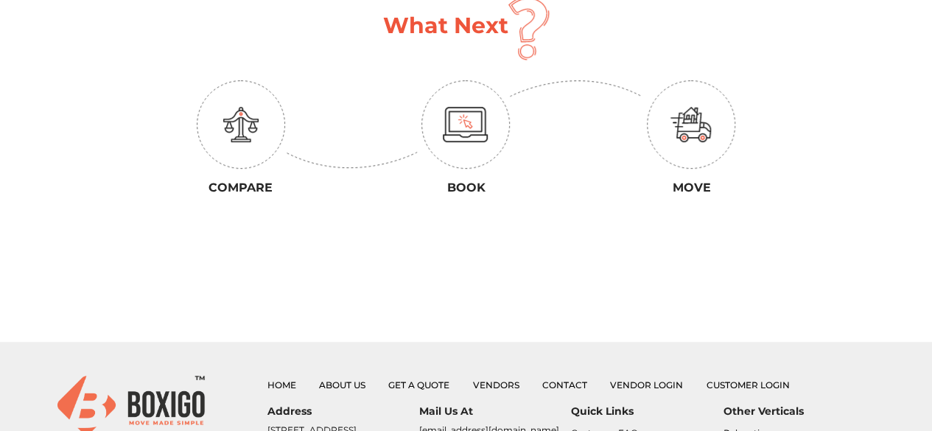
click at [242, 128] on img at bounding box center [240, 124] width 35 height 35
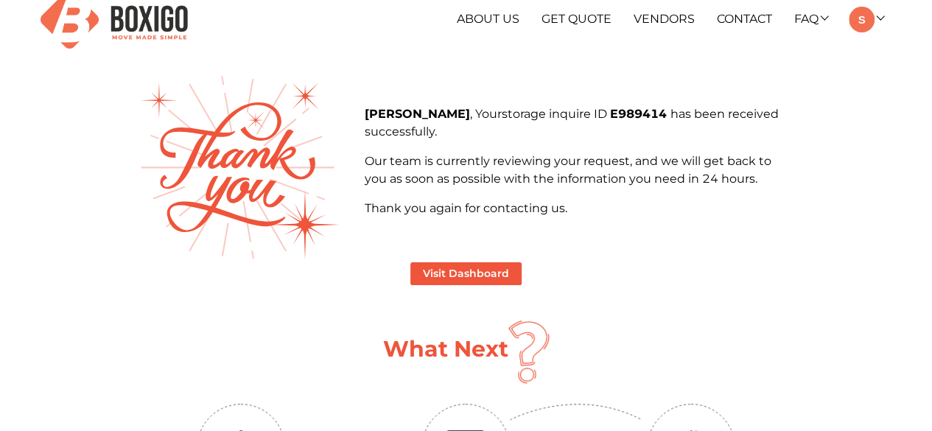
scroll to position [0, 0]
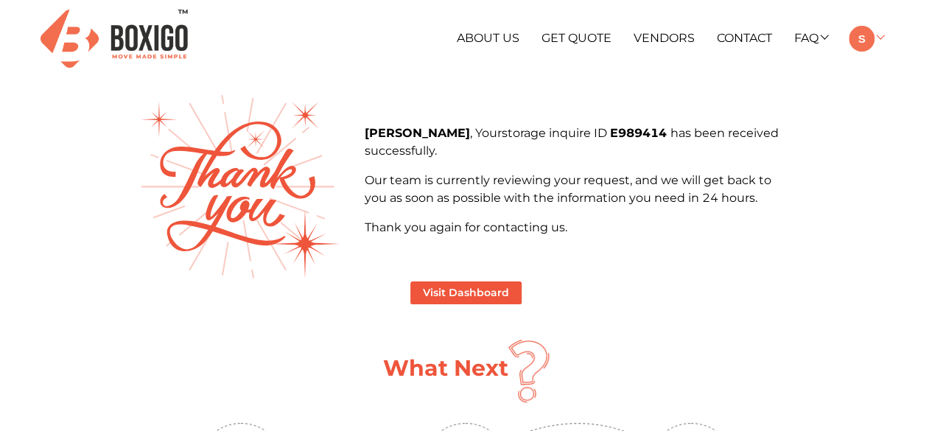
click at [865, 39] on img at bounding box center [862, 39] width 26 height 26
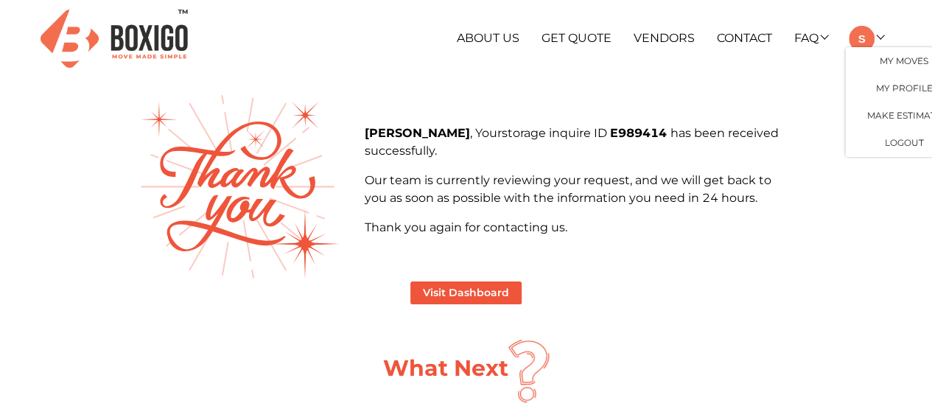
click at [792, 122] on div "[PERSON_NAME] , Your storage inquire ID E989414 has been received successfully.…" at bounding box center [466, 187] width 677 height 184
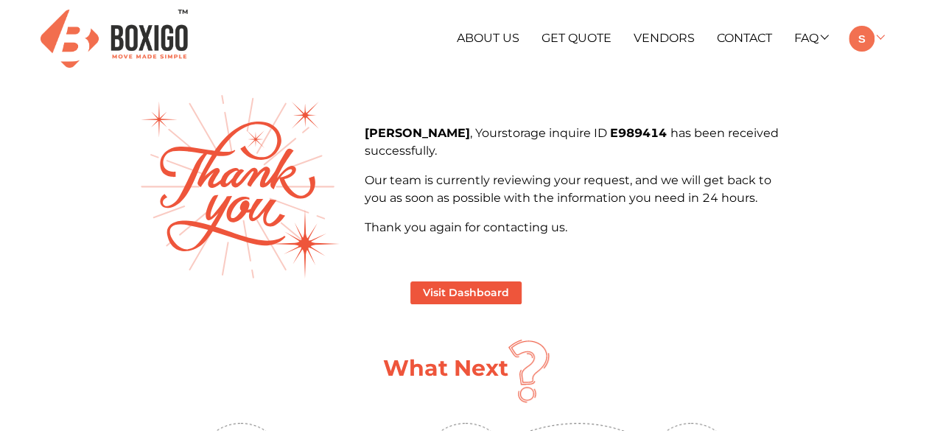
click at [873, 38] on img at bounding box center [862, 39] width 26 height 26
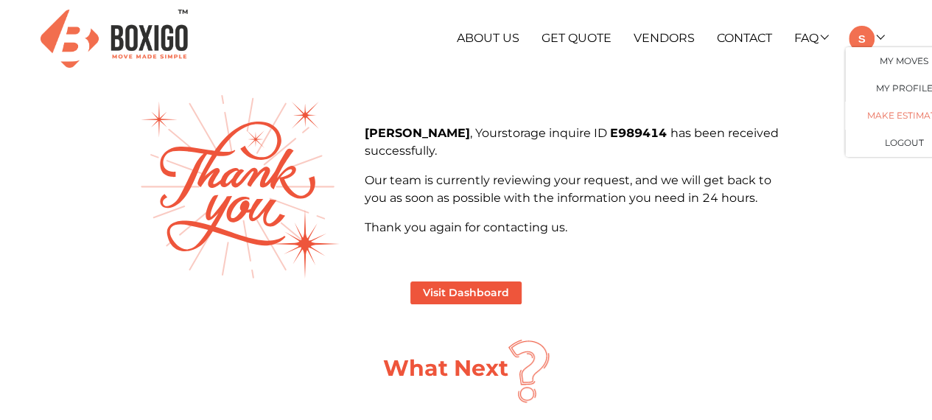
click at [909, 116] on link "Make Estimate" at bounding box center [904, 115] width 118 height 27
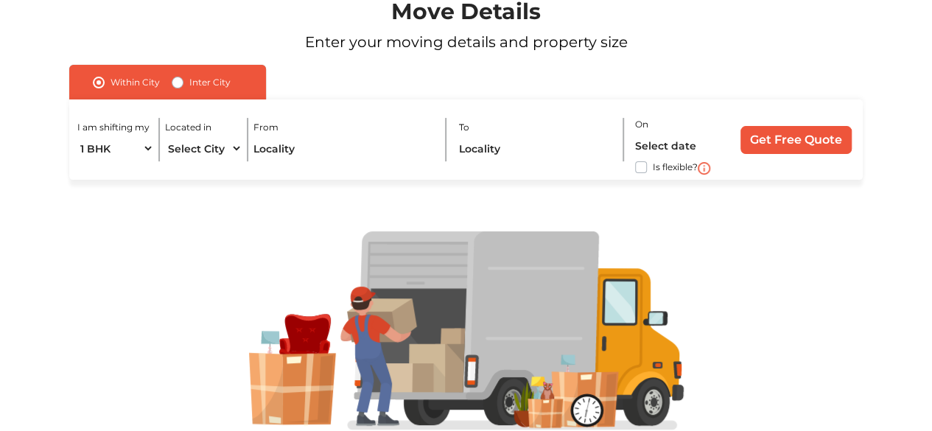
scroll to position [128, 0]
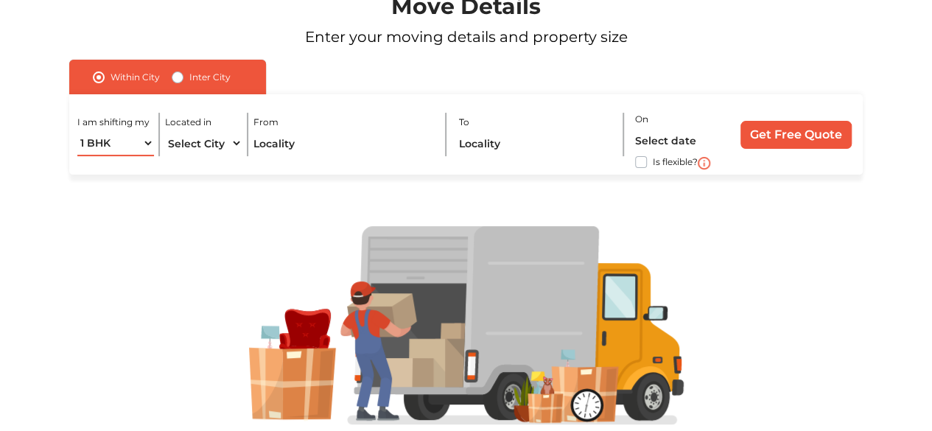
click at [147, 145] on select "1 BHK 2 BHK 3 BHK 3 + BHK FEW ITEMS" at bounding box center [115, 143] width 77 height 26
select select "3 BHK"
click at [77, 130] on select "1 BHK 2 BHK 3 BHK 3 + BHK FEW ITEMS" at bounding box center [115, 143] width 77 height 26
click at [233, 148] on select "Select City [GEOGRAPHIC_DATA] [GEOGRAPHIC_DATA] [GEOGRAPHIC_DATA] [GEOGRAPHIC_D…" at bounding box center [203, 143] width 77 height 26
select select "[GEOGRAPHIC_DATA]"
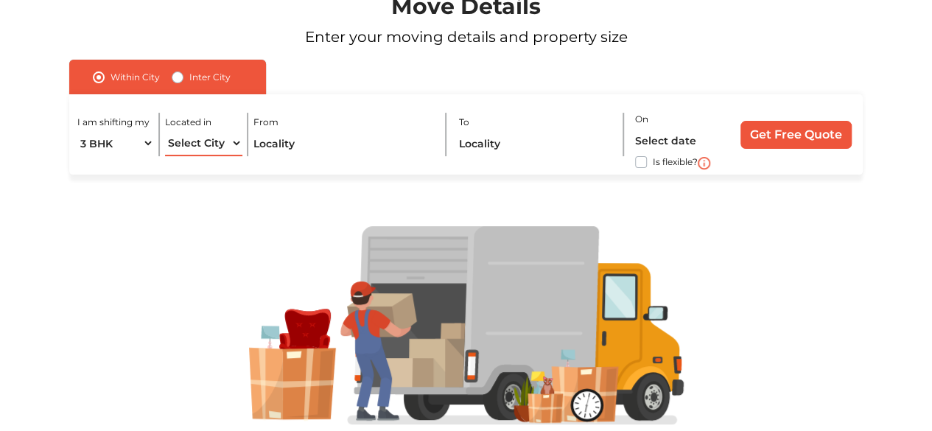
click at [165, 130] on select "Select City [GEOGRAPHIC_DATA] [GEOGRAPHIC_DATA] [GEOGRAPHIC_DATA] [GEOGRAPHIC_D…" at bounding box center [203, 143] width 77 height 26
click at [653, 163] on label "Is flexible?" at bounding box center [675, 160] width 45 height 15
click at [81, 163] on input "Is flexible?" at bounding box center [75, 160] width 12 height 15
checkbox input "true"
click at [797, 135] on input "Get Free Quote" at bounding box center [796, 135] width 111 height 28
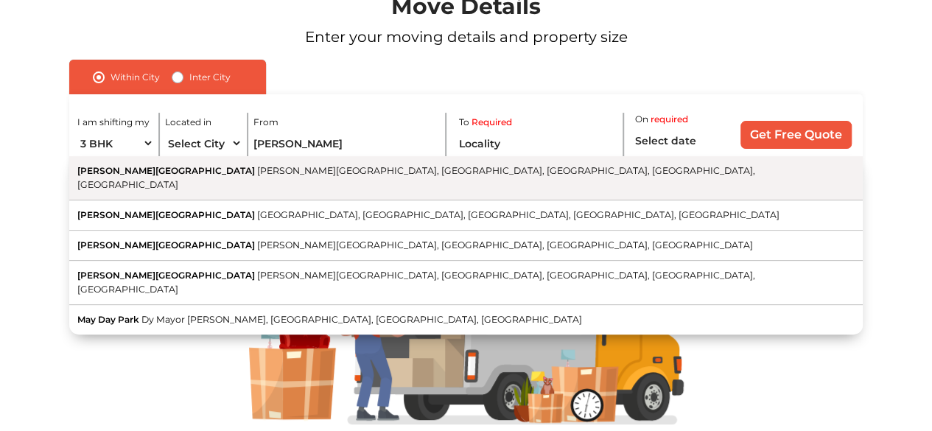
click at [223, 162] on button "[PERSON_NAME][GEOGRAPHIC_DATA][PERSON_NAME], [GEOGRAPHIC_DATA], [GEOGRAPHIC_DAT…" at bounding box center [466, 178] width 794 height 44
type input "[PERSON_NAME][GEOGRAPHIC_DATA], [PERSON_NAME][GEOGRAPHIC_DATA], [GEOGRAPHIC_DAT…"
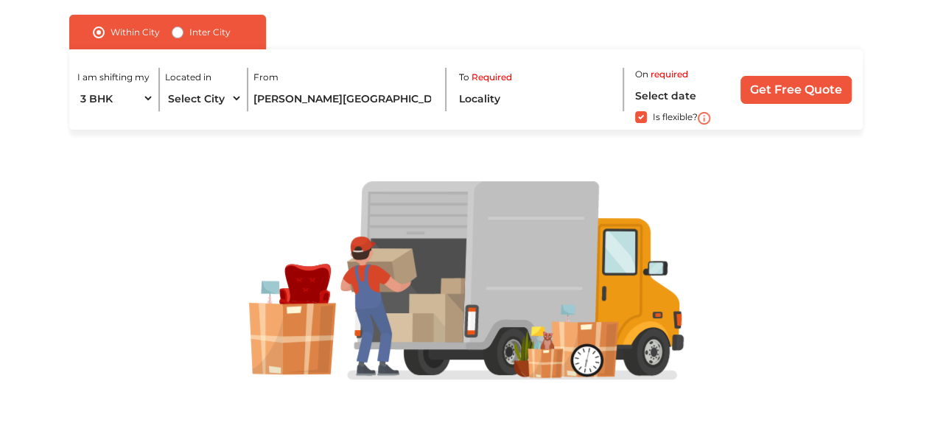
scroll to position [0, 0]
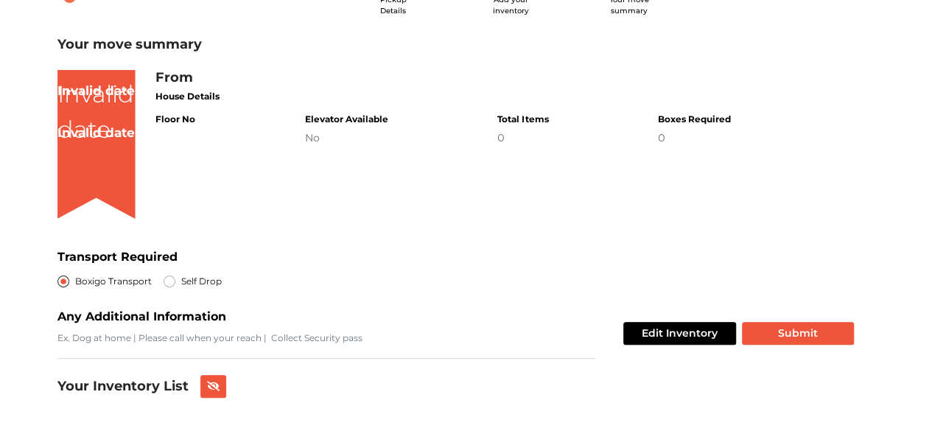
scroll to position [71, 0]
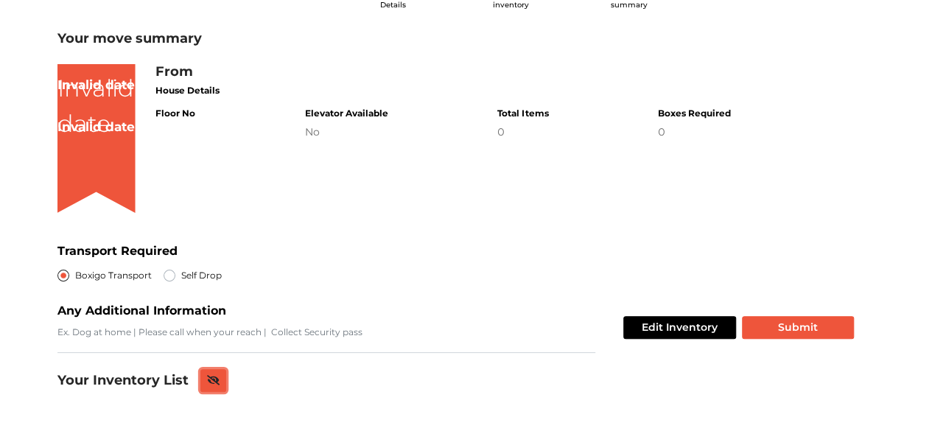
click at [214, 377] on icon at bounding box center [213, 380] width 13 height 10
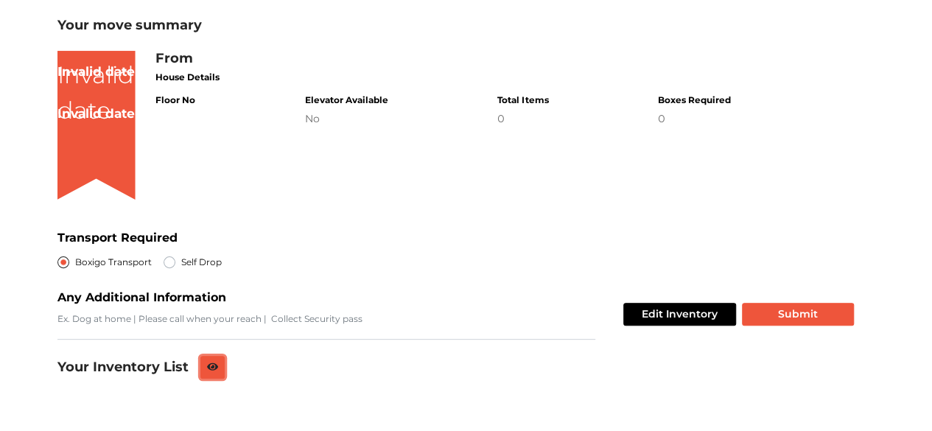
scroll to position [0, 0]
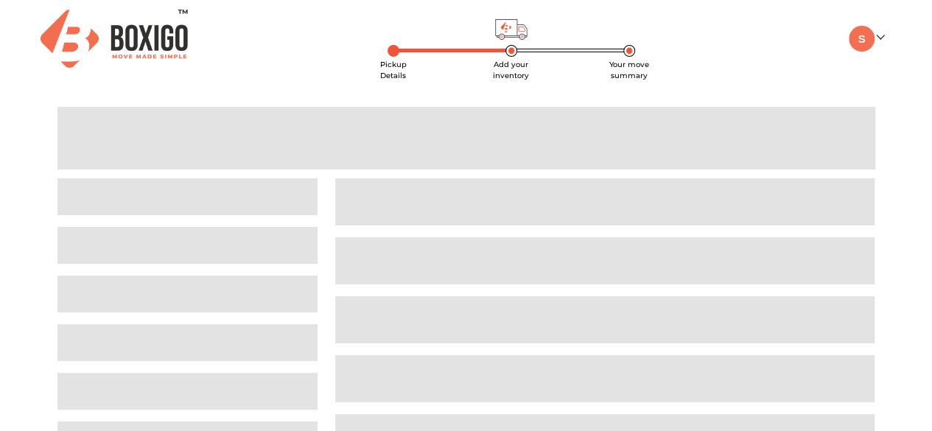
scroll to position [71, 0]
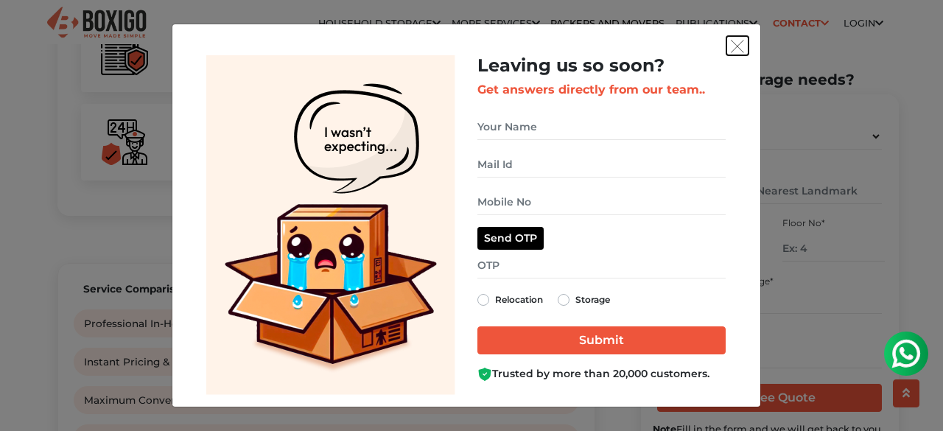
click at [739, 46] on img "get free quote dialog" at bounding box center [737, 46] width 13 height 13
